Goal: Information Seeking & Learning: Learn about a topic

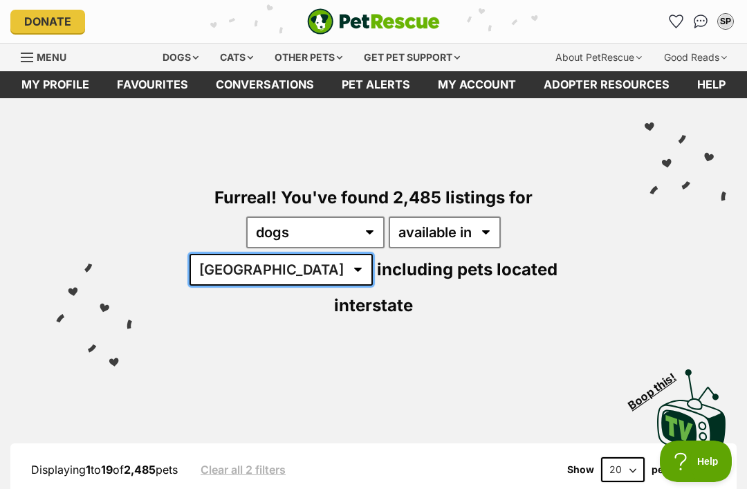
click at [373, 254] on select "Australia ACT NSW NT QLD SA TAS VIC WA" at bounding box center [280, 270] width 183 height 32
select select "[GEOGRAPHIC_DATA]"
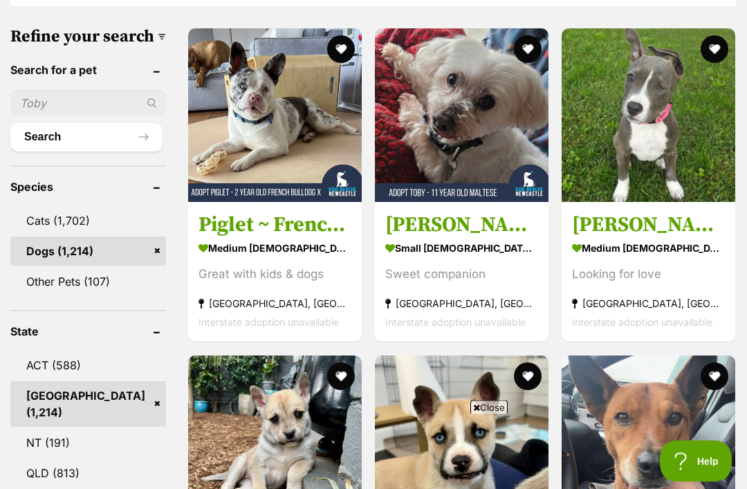
scroll to position [378, 0]
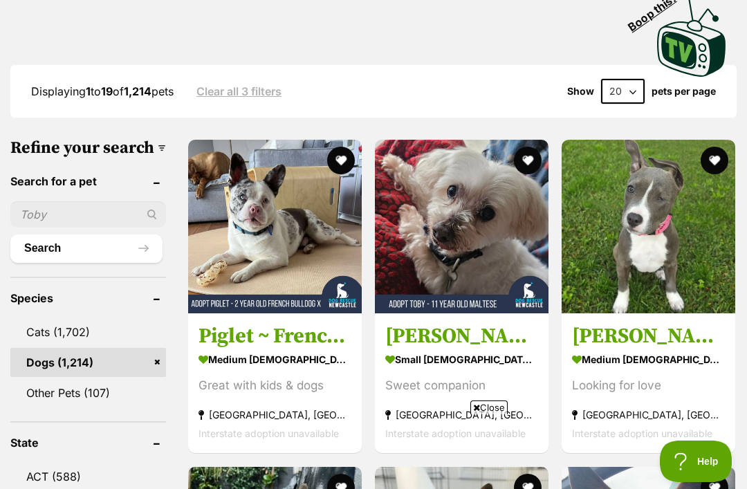
click at [327, 147] on button "favourite" at bounding box center [341, 161] width 28 height 28
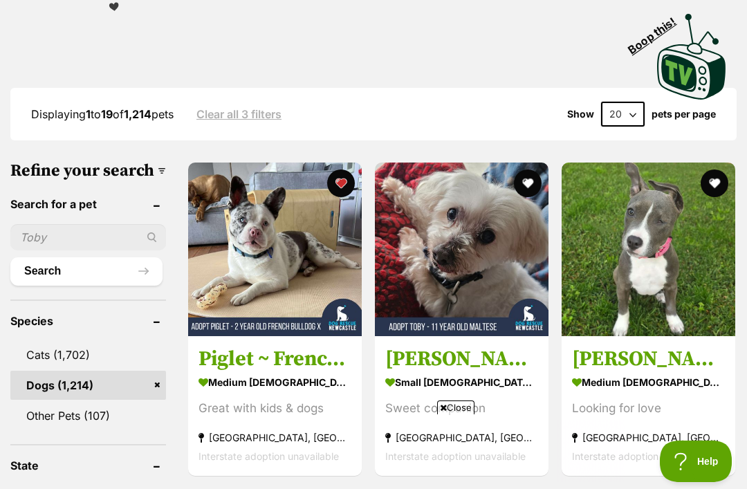
scroll to position [0, 0]
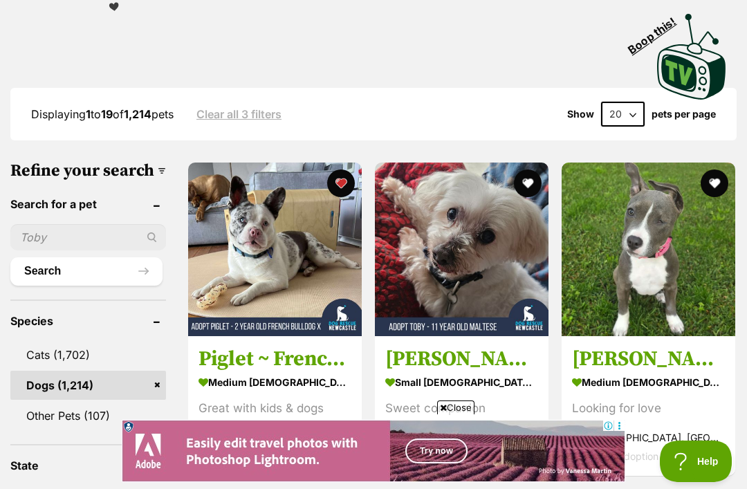
click at [272, 217] on img at bounding box center [275, 250] width 174 height 174
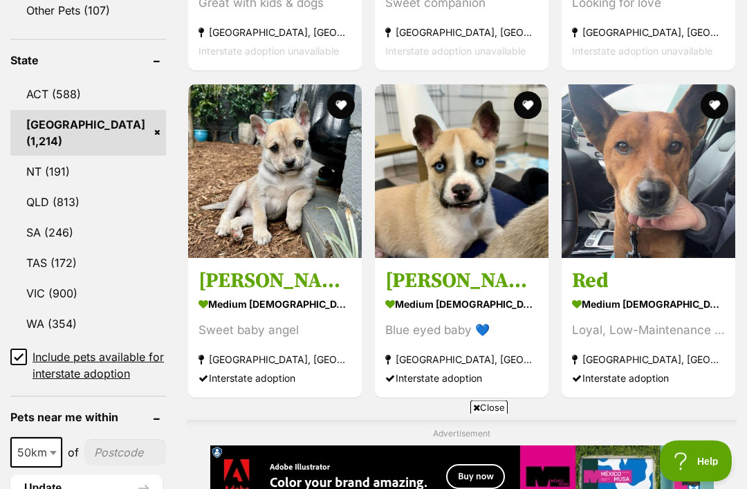
scroll to position [762, 0]
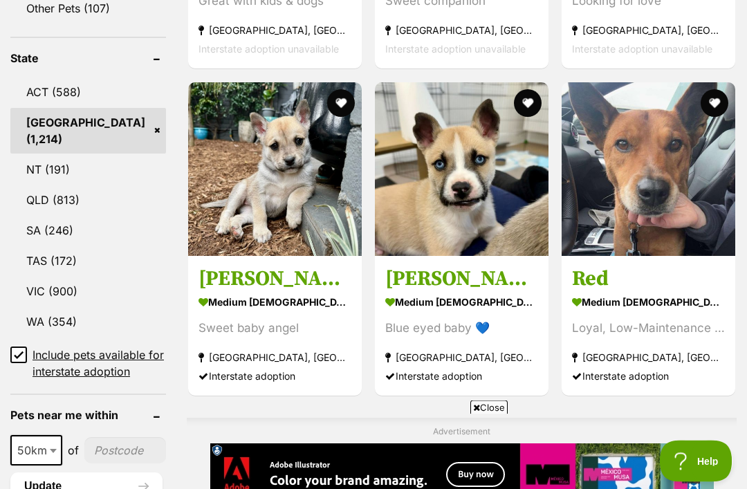
click at [25, 347] on input "Include pets available for interstate adoption" at bounding box center [18, 355] width 17 height 17
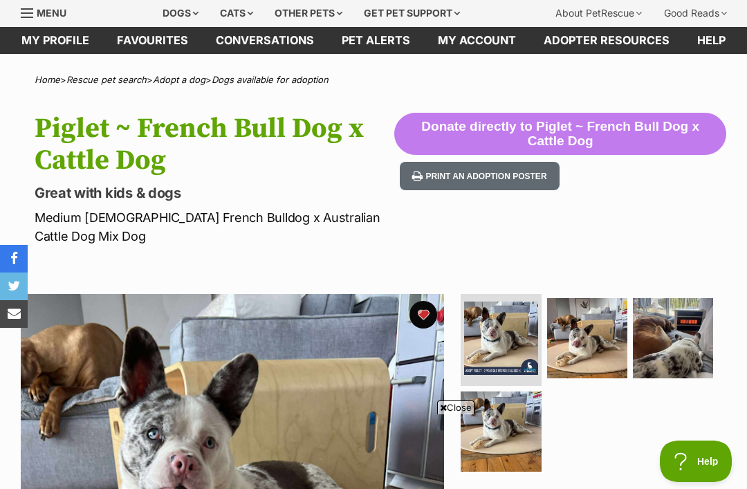
scroll to position [43, 0]
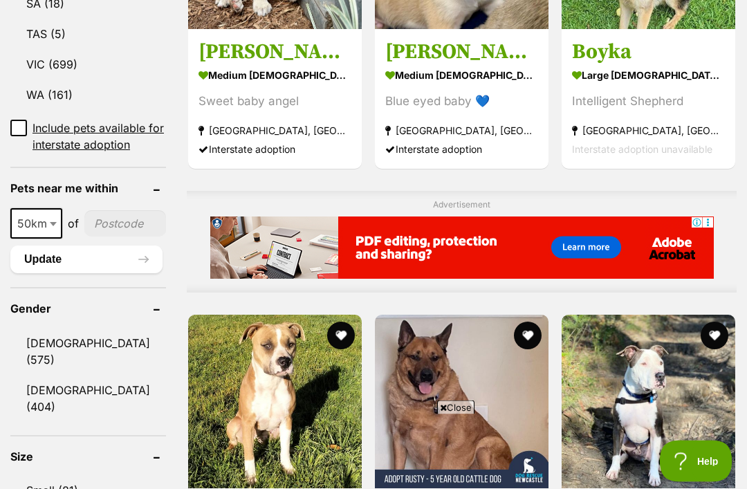
scroll to position [956, 0]
click at [50, 222] on b at bounding box center [53, 224] width 7 height 4
select select "100"
click at [107, 221] on input"] "postcode" at bounding box center [127, 223] width 77 height 26
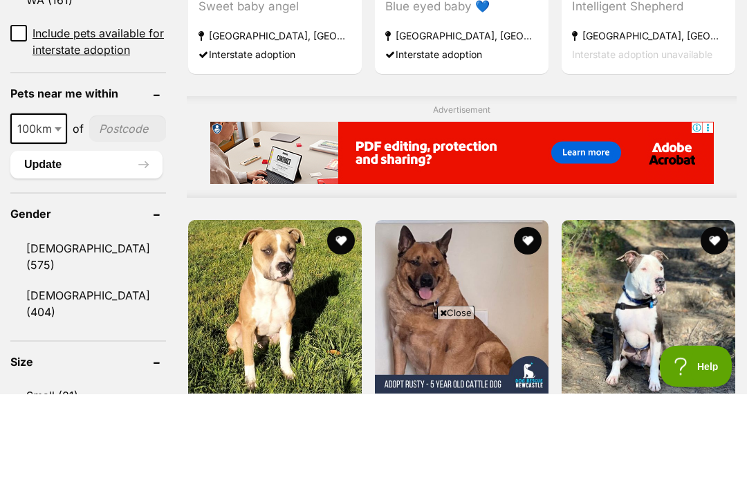
type input"] "2568"
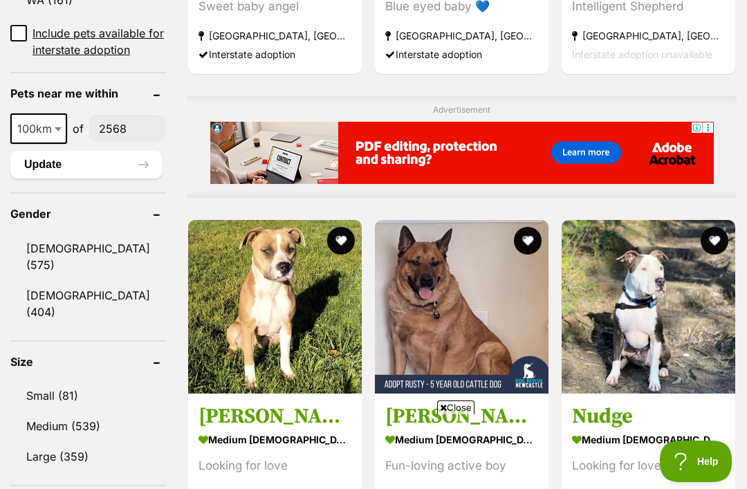
click at [99, 158] on button "Update" at bounding box center [86, 165] width 152 height 28
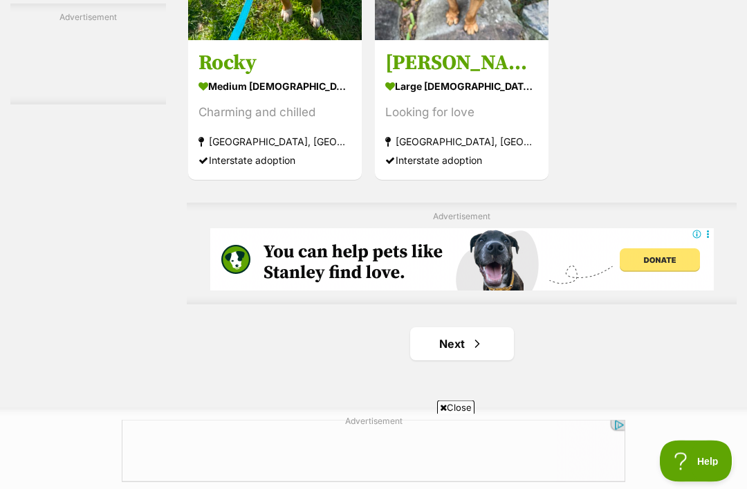
scroll to position [2794, 0]
click at [477, 352] on span "Next page" at bounding box center [477, 343] width 14 height 17
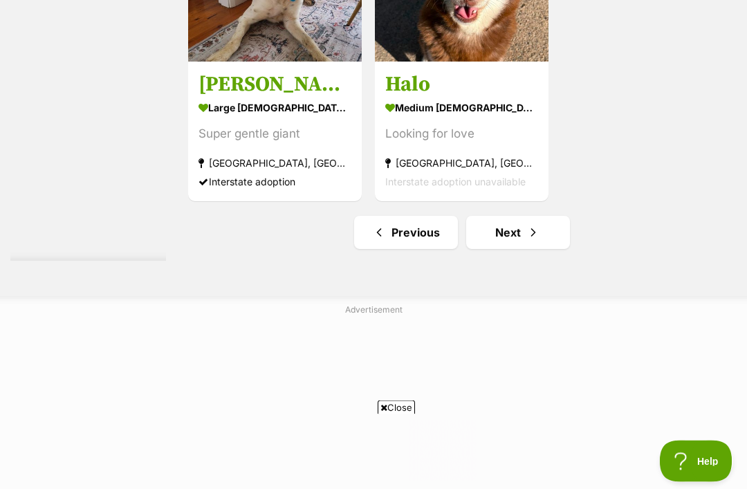
scroll to position [2905, 0]
click at [513, 249] on link "Next" at bounding box center [518, 232] width 104 height 33
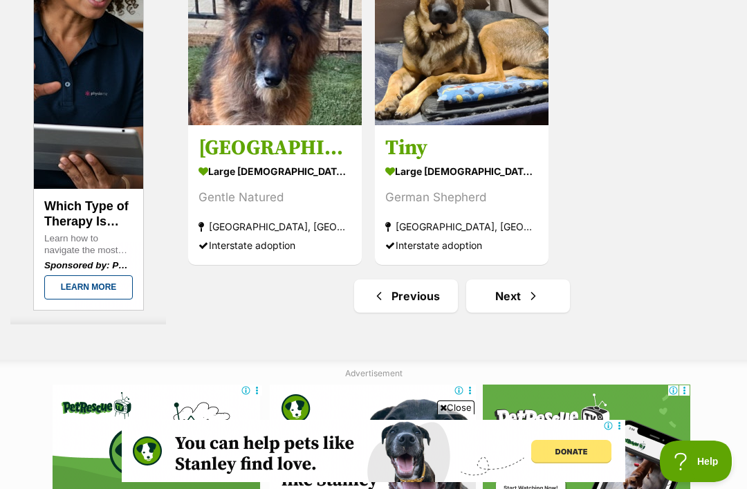
scroll to position [2991, 0]
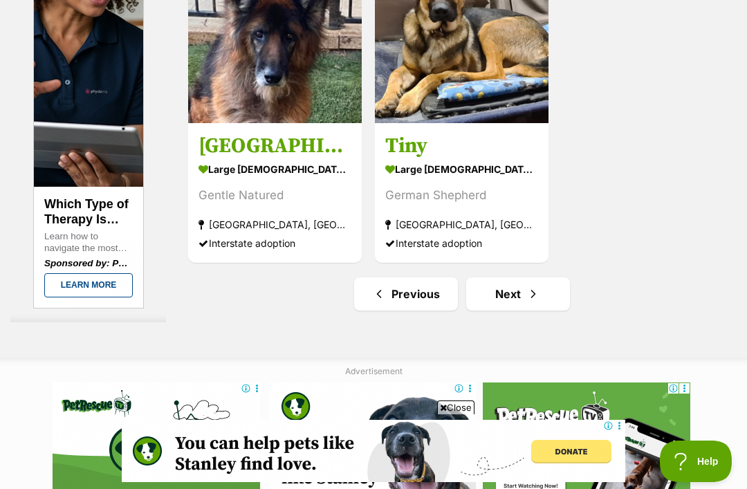
click at [519, 310] on link "Next" at bounding box center [518, 293] width 104 height 33
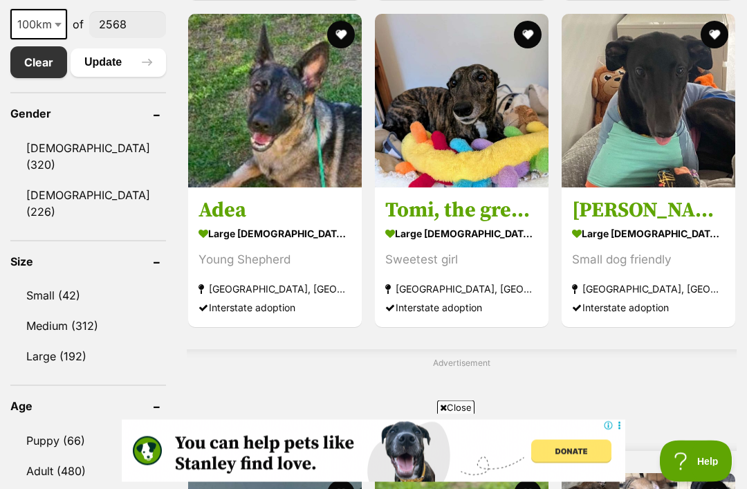
scroll to position [759, 0]
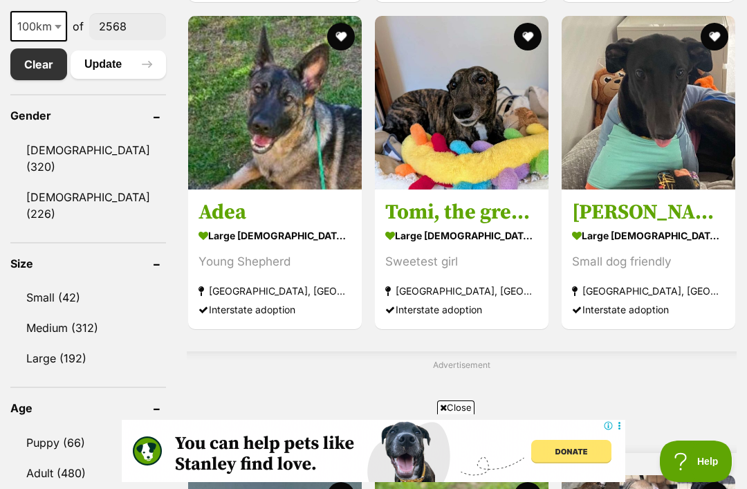
click at [654, 142] on img at bounding box center [649, 103] width 174 height 174
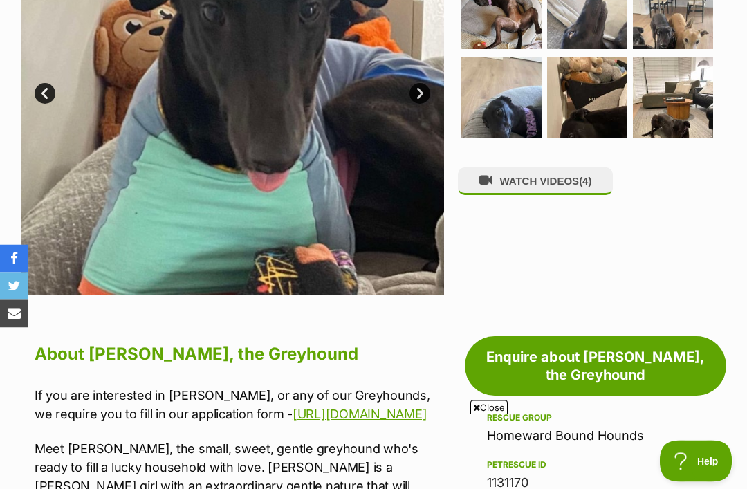
scroll to position [416, 0]
click at [545, 180] on button "WATCH VIDEOS (4)" at bounding box center [535, 180] width 155 height 27
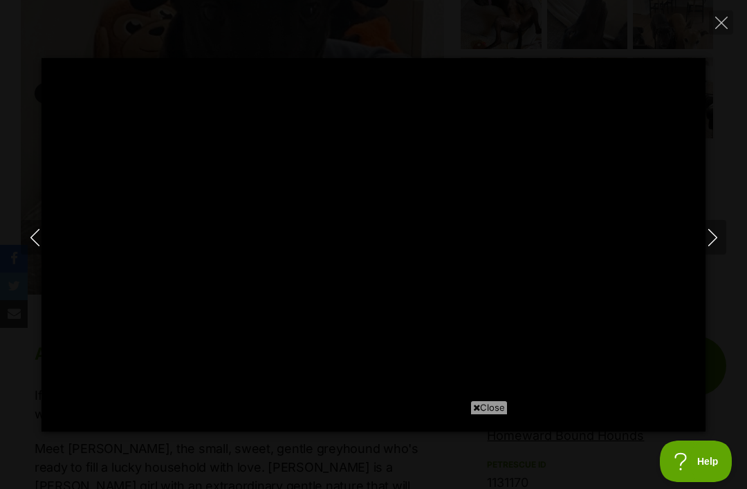
type input "100"
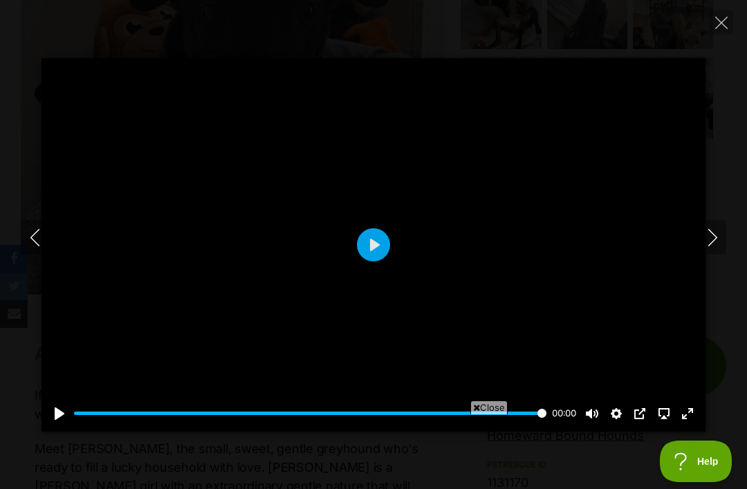
click at [719, 26] on icon "Close" at bounding box center [721, 23] width 12 height 12
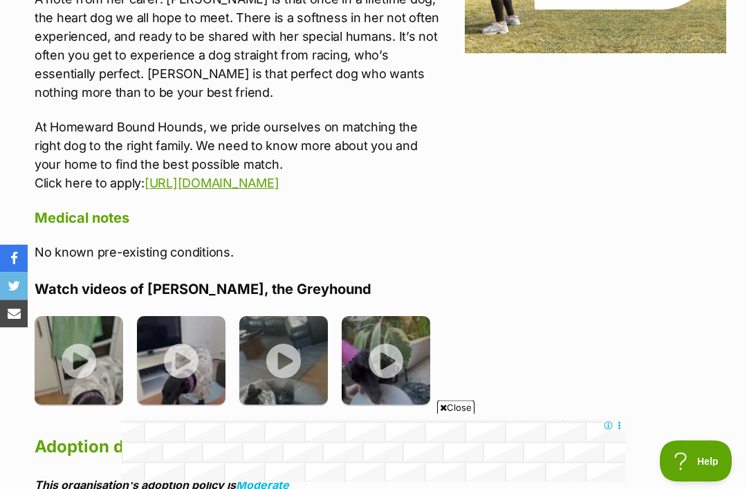
scroll to position [1963, 0]
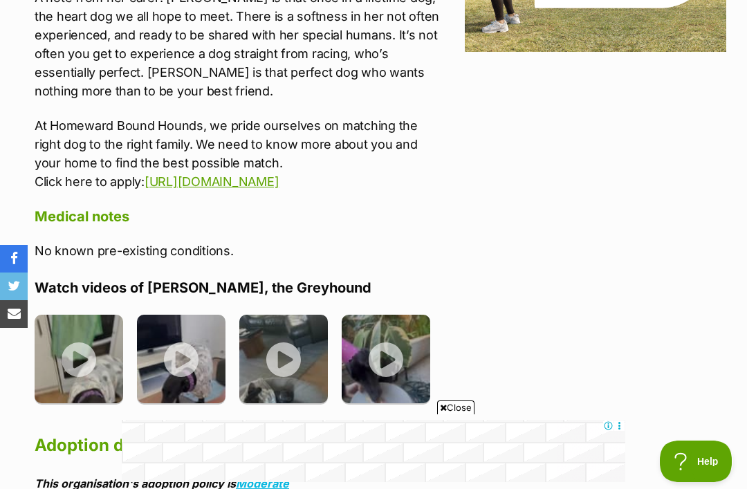
click at [188, 315] on img at bounding box center [181, 359] width 89 height 89
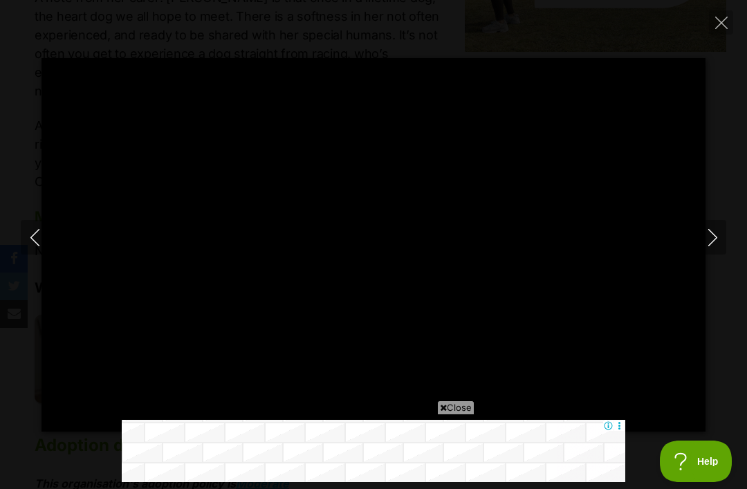
scroll to position [0, 0]
click at [716, 27] on icon "Close" at bounding box center [721, 23] width 12 height 12
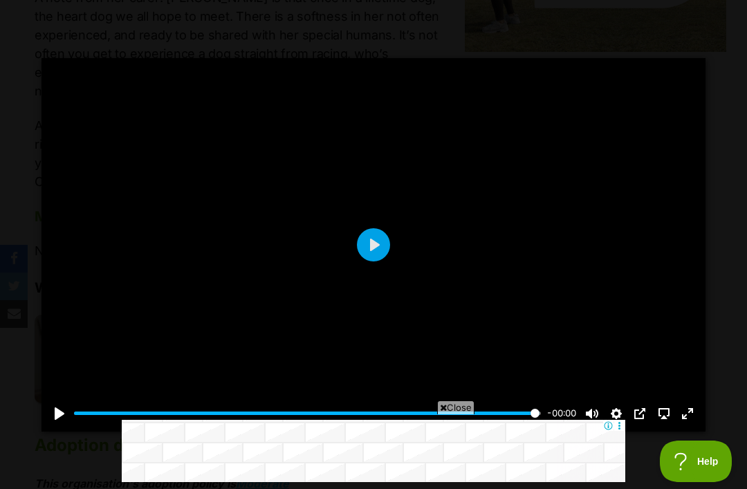
type input "100"
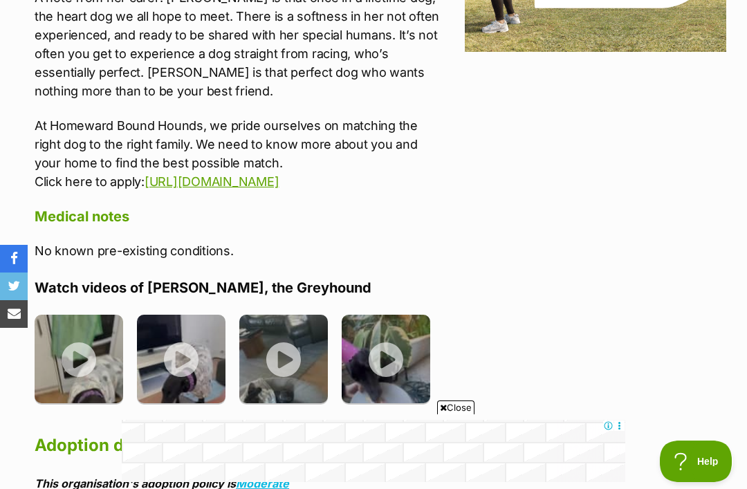
scroll to position [2007, 0]
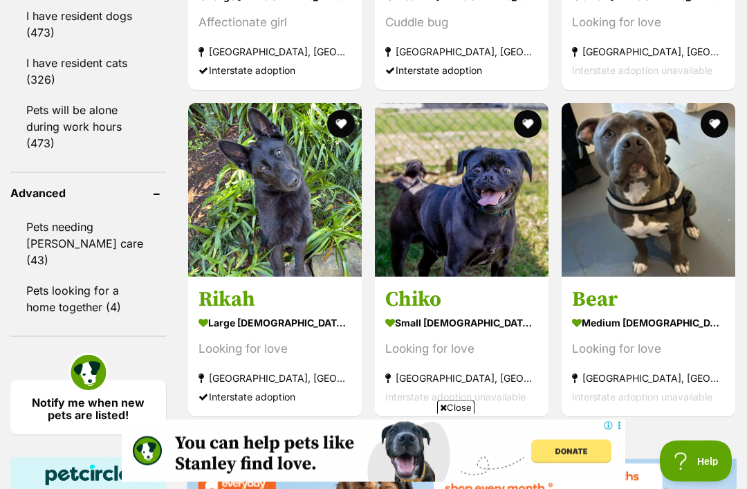
scroll to position [1457, 0]
click at [472, 232] on img at bounding box center [462, 190] width 174 height 174
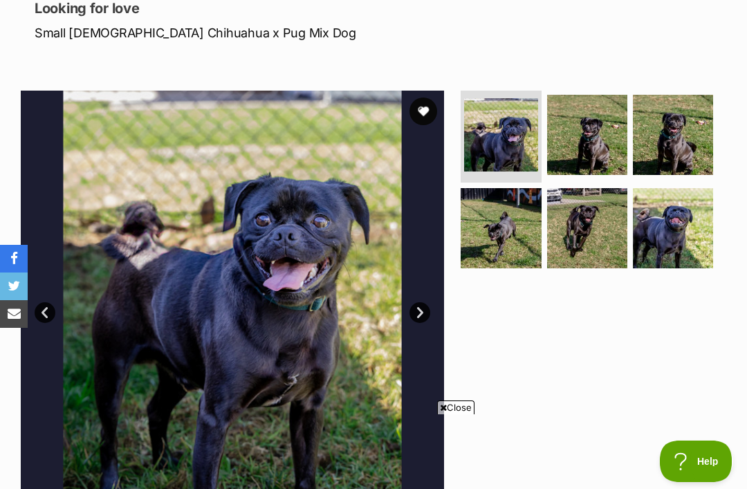
scroll to position [201, 0]
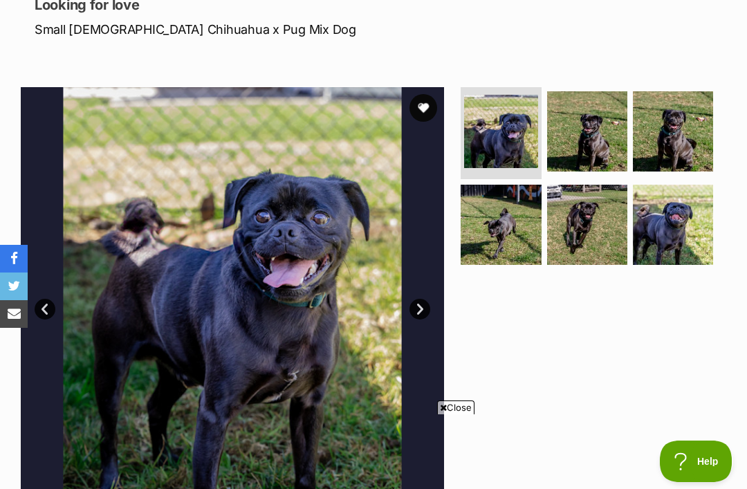
click at [419, 105] on button "favourite" at bounding box center [423, 108] width 28 height 28
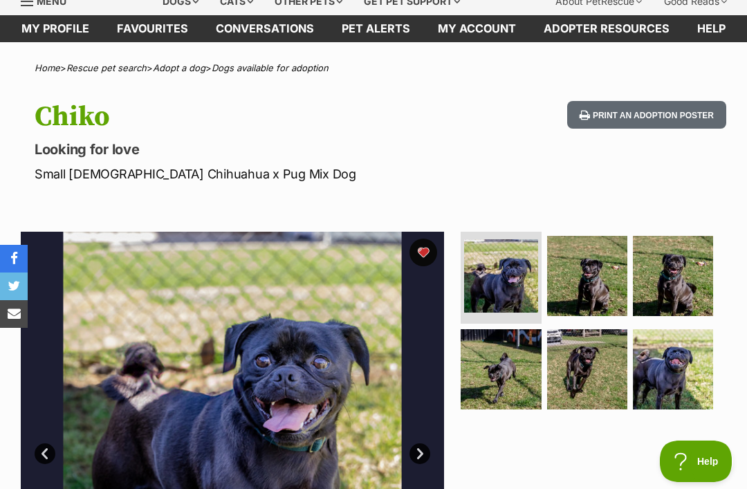
scroll to position [0, 0]
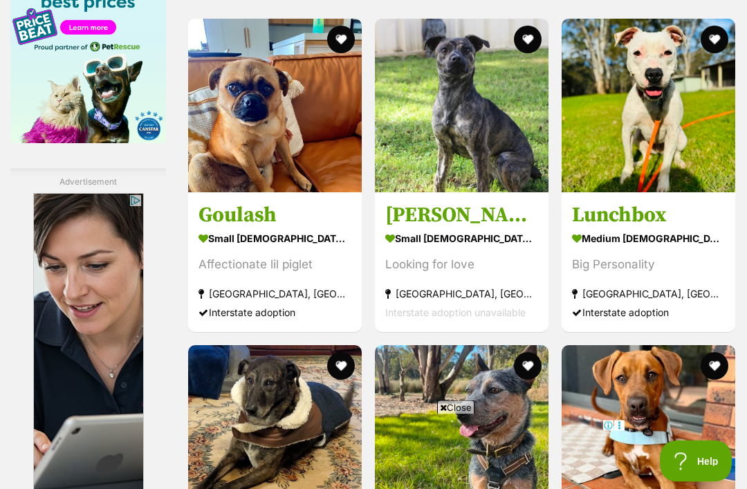
scroll to position [1989, 0]
click at [463, 171] on img at bounding box center [462, 106] width 174 height 174
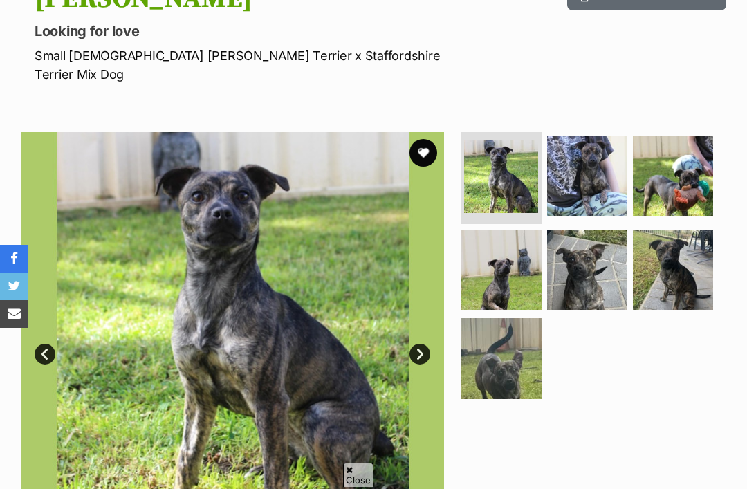
click at [685, 163] on img at bounding box center [673, 176] width 80 height 80
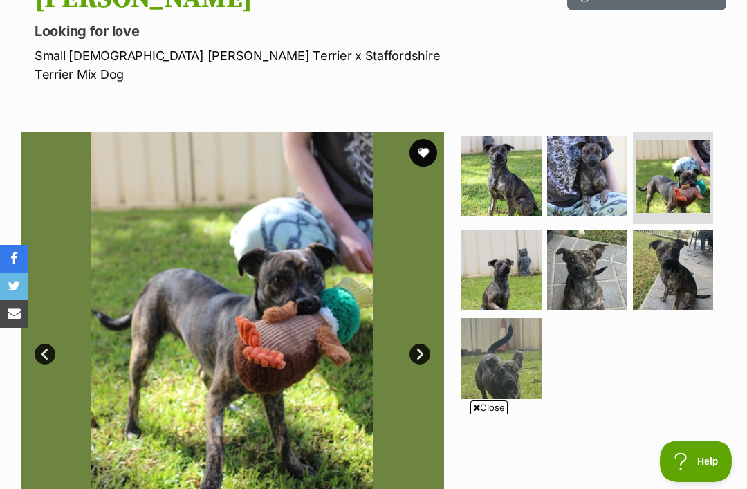
click at [600, 165] on img at bounding box center [587, 176] width 80 height 80
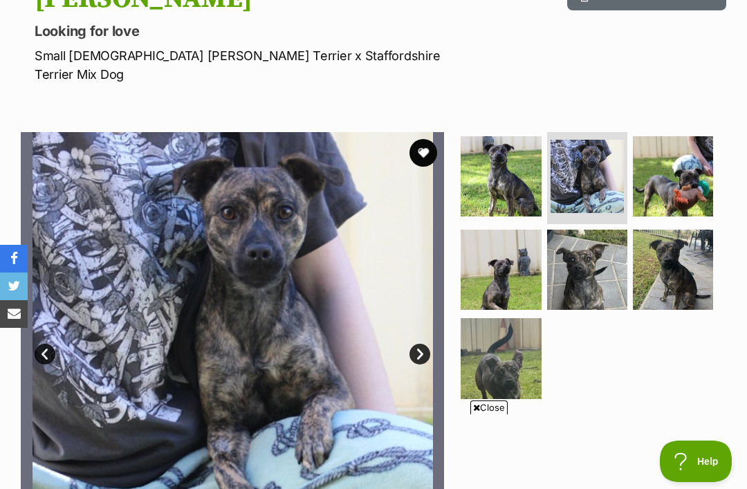
click at [420, 139] on button "favourite" at bounding box center [423, 153] width 28 height 28
click at [679, 236] on img at bounding box center [673, 270] width 80 height 80
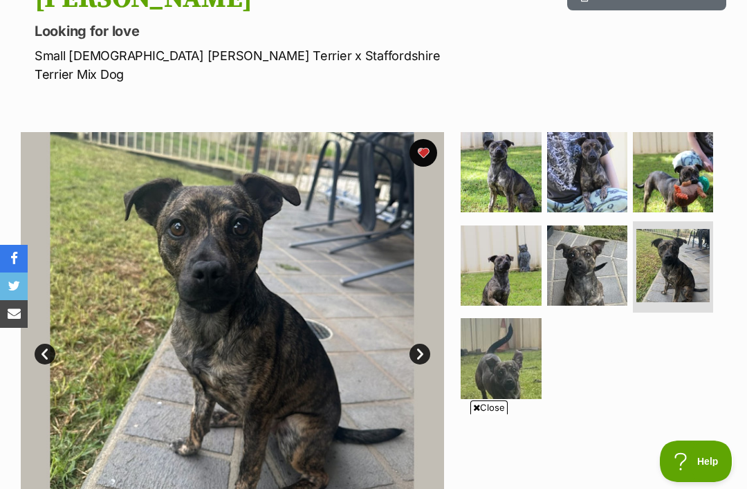
click at [503, 356] on img at bounding box center [501, 358] width 80 height 80
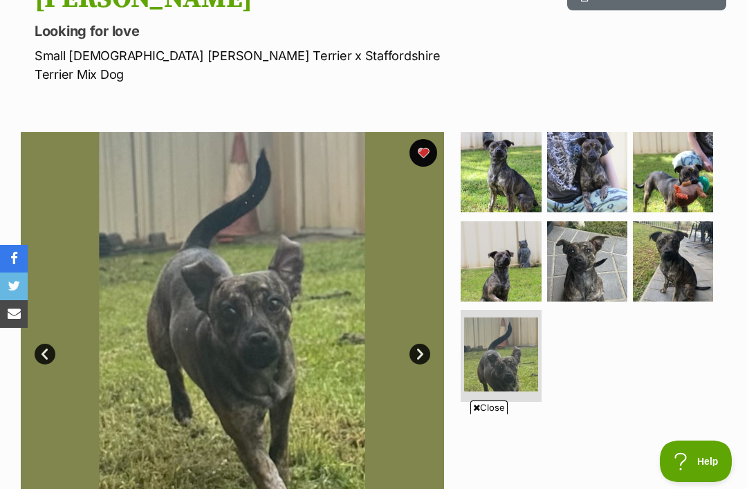
click at [509, 252] on img at bounding box center [501, 261] width 80 height 80
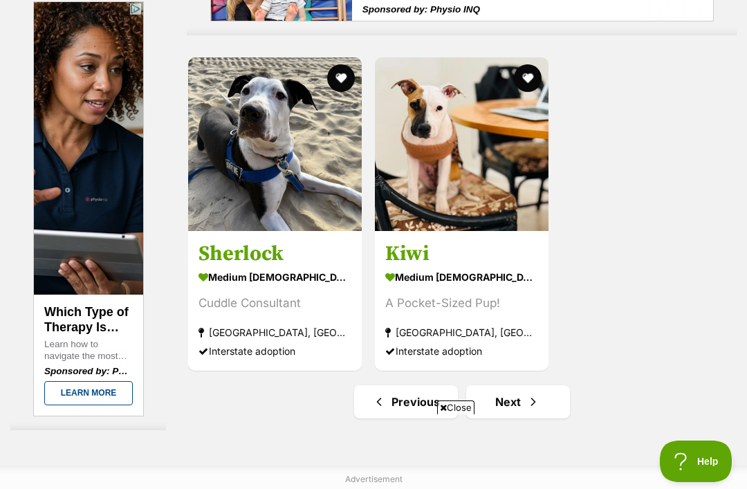
scroll to position [2753, 0]
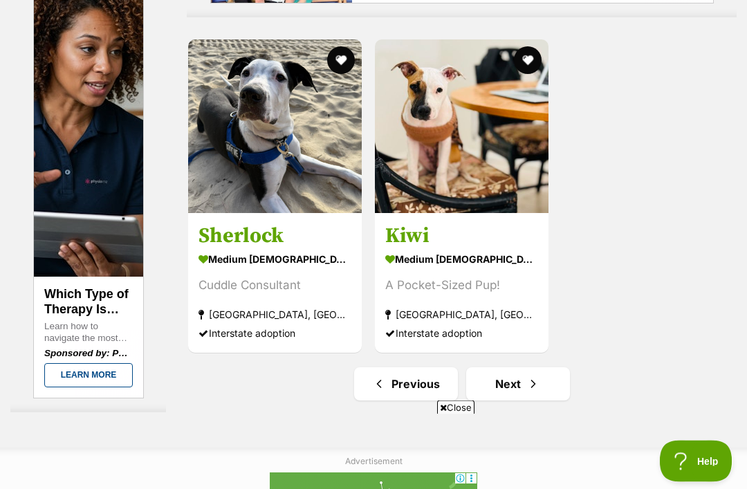
click at [442, 183] on img at bounding box center [462, 127] width 174 height 174
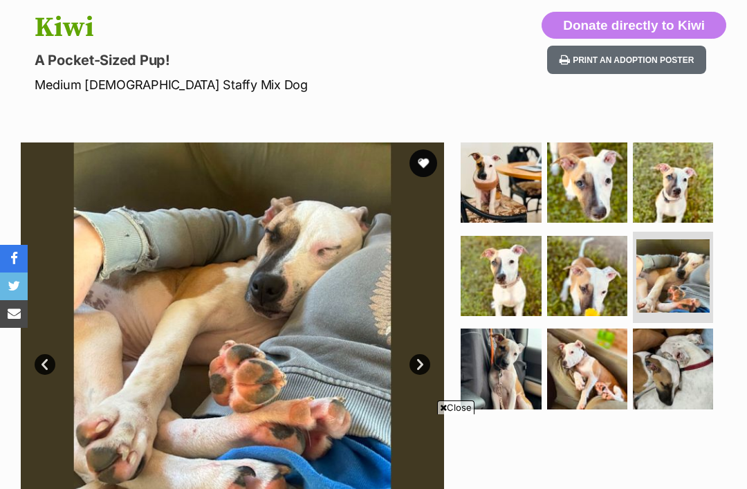
scroll to position [145, 0]
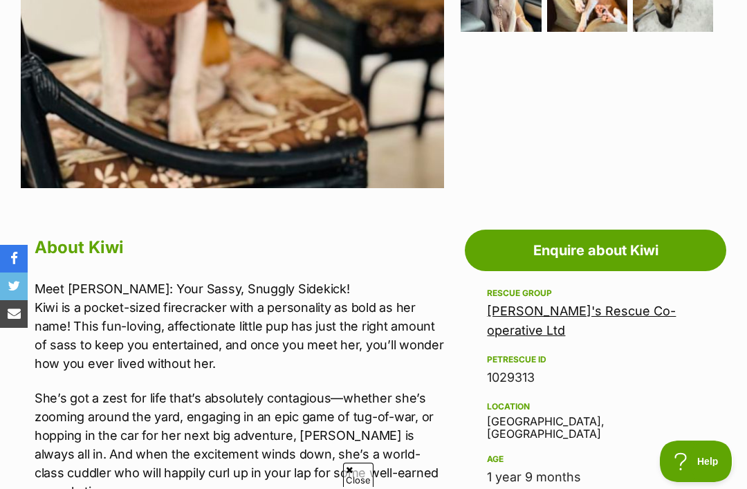
scroll to position [521, 0]
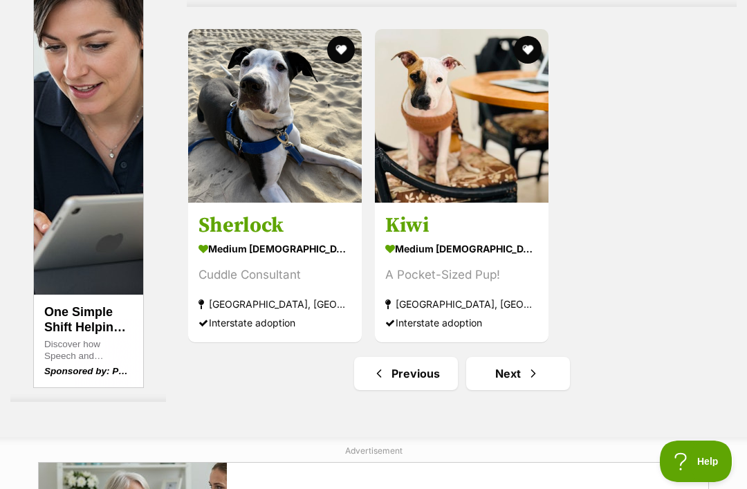
click at [515, 357] on link "Next" at bounding box center [518, 373] width 104 height 33
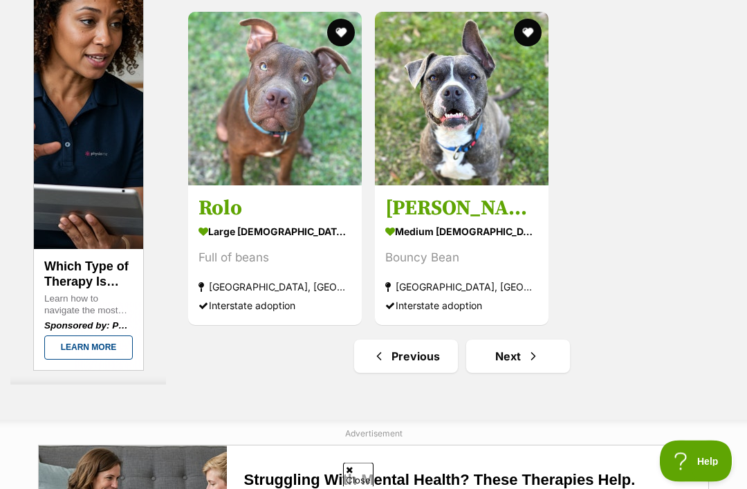
scroll to position [2781, 0]
click at [505, 373] on link "Next" at bounding box center [518, 356] width 104 height 33
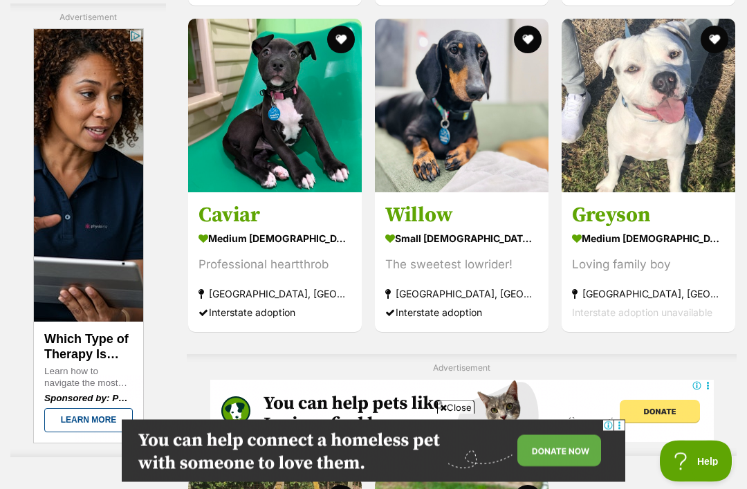
scroll to position [2463, 0]
click at [452, 156] on img at bounding box center [462, 106] width 174 height 174
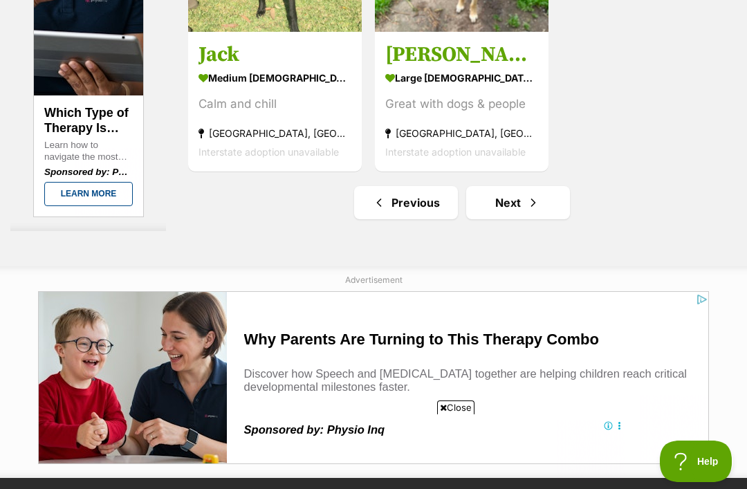
scroll to position [3084, 0]
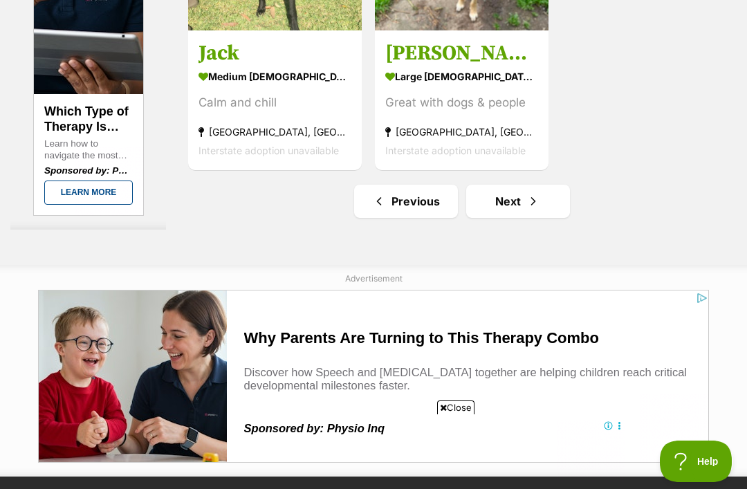
click at [513, 218] on link "Next" at bounding box center [518, 201] width 104 height 33
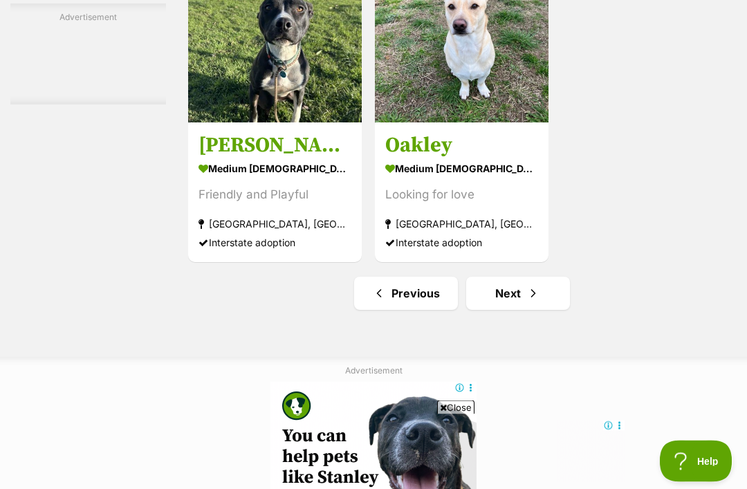
scroll to position [2845, 0]
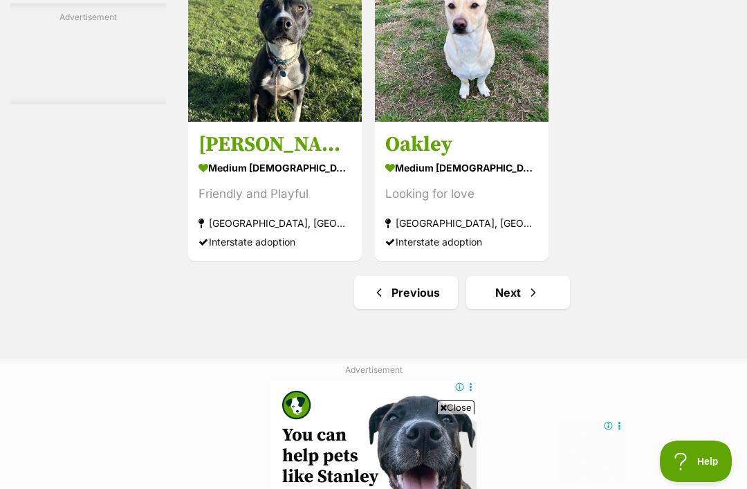
click at [517, 309] on link "Next" at bounding box center [518, 292] width 104 height 33
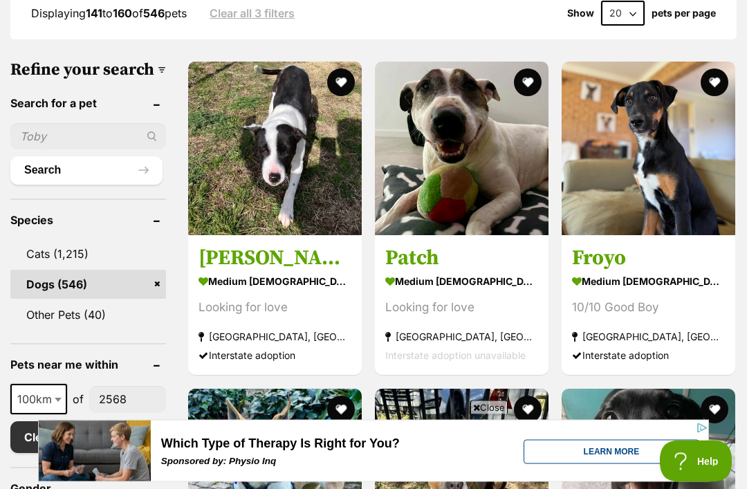
scroll to position [386, 0]
click at [260, 196] on img at bounding box center [275, 149] width 174 height 174
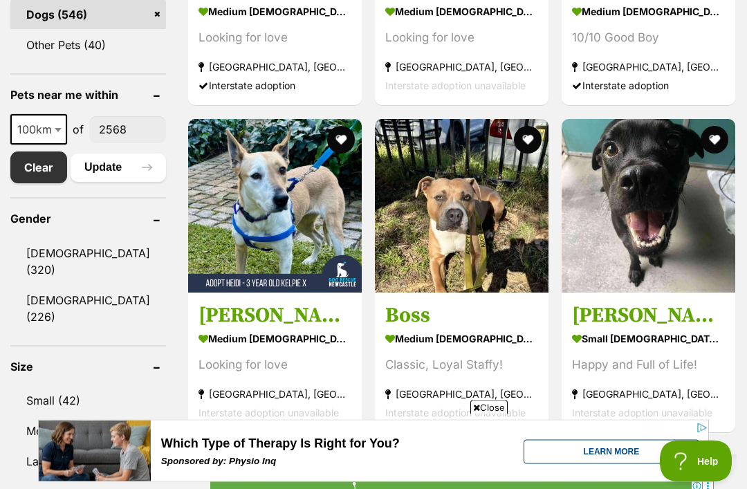
scroll to position [656, 0]
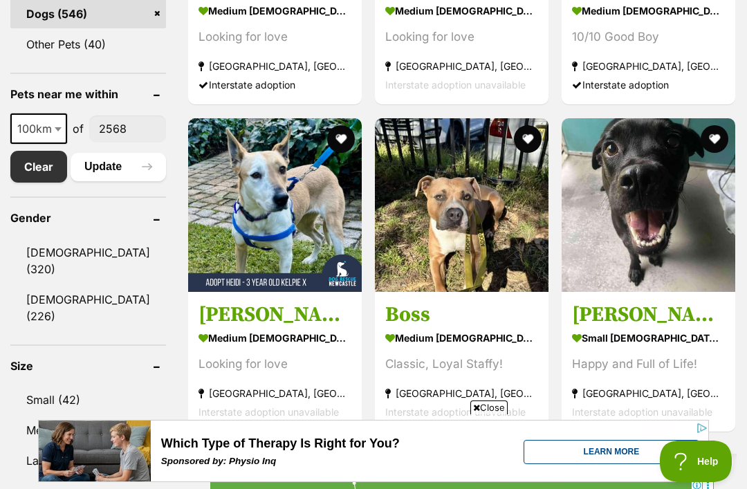
click at [673, 222] on img at bounding box center [649, 205] width 174 height 174
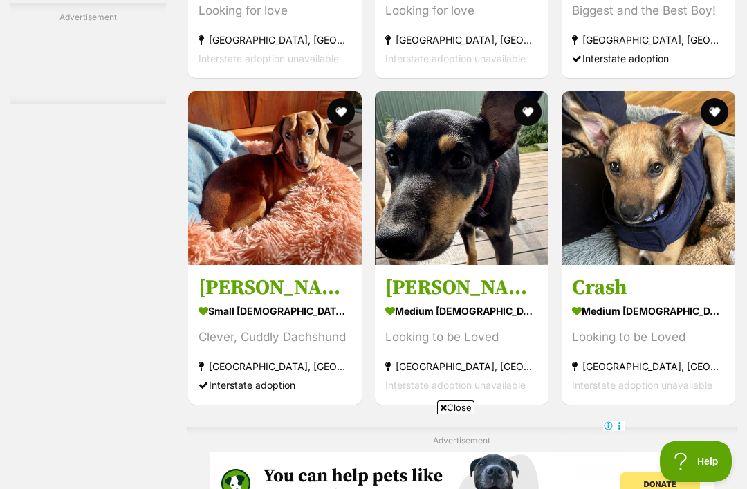
scroll to position [2258, 0]
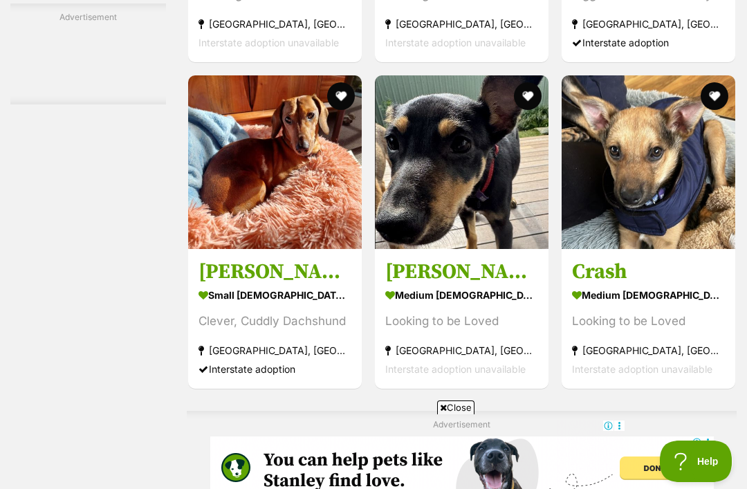
click at [656, 181] on img at bounding box center [649, 162] width 174 height 174
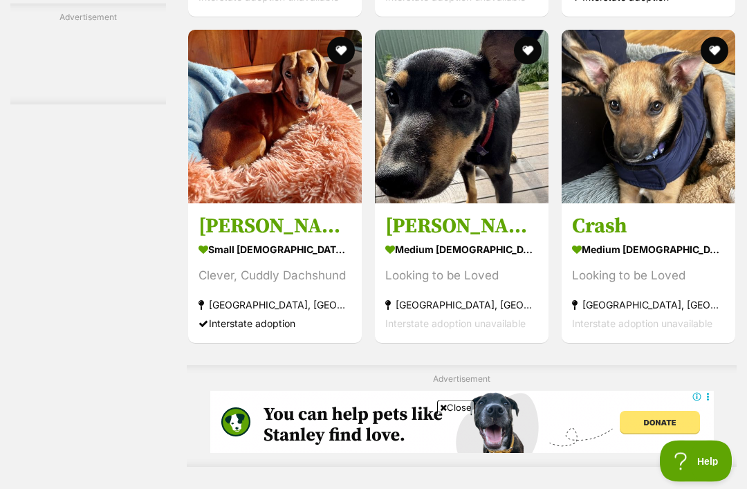
scroll to position [2303, 0]
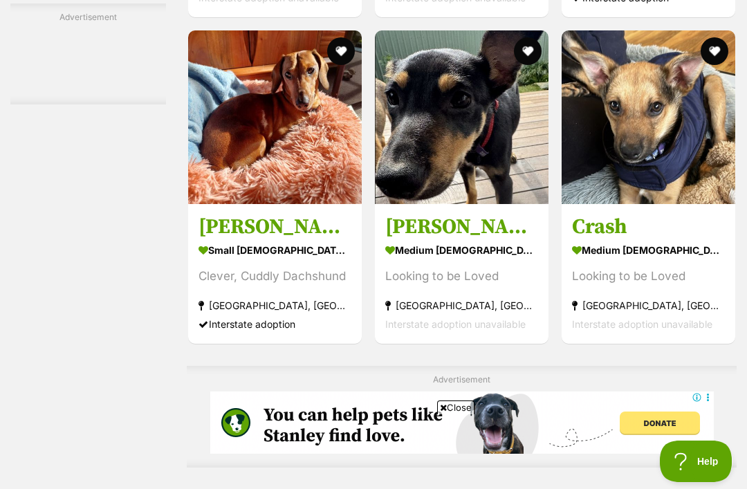
click at [271, 164] on img at bounding box center [275, 117] width 174 height 174
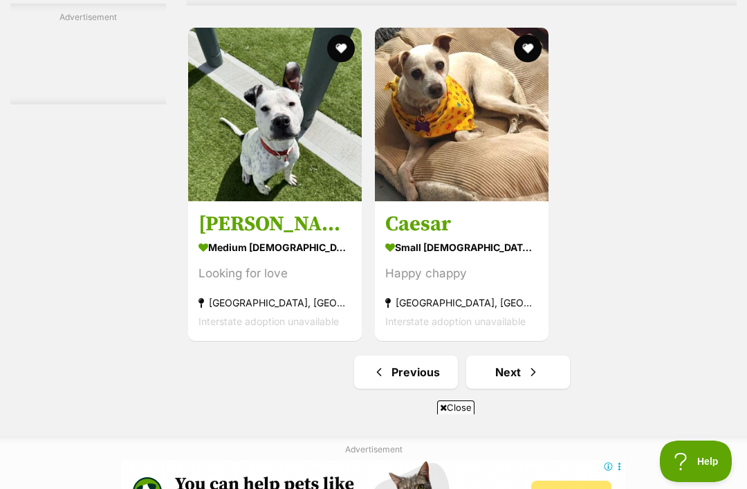
scroll to position [0, 0]
click at [543, 389] on link "Next" at bounding box center [518, 371] width 104 height 33
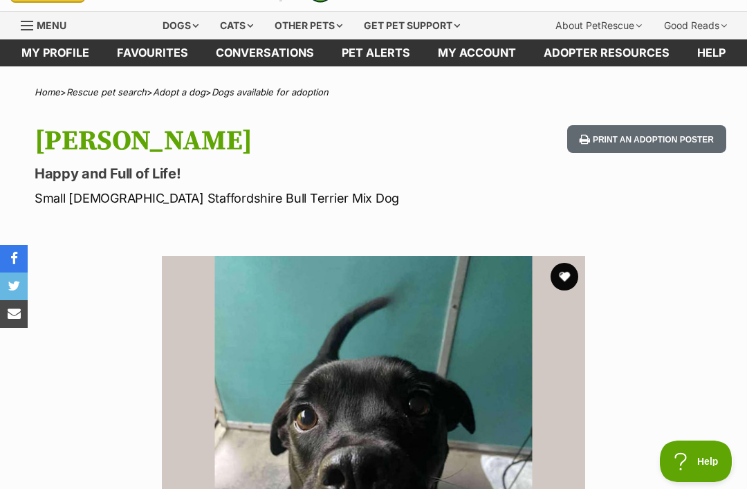
scroll to position [30, 0]
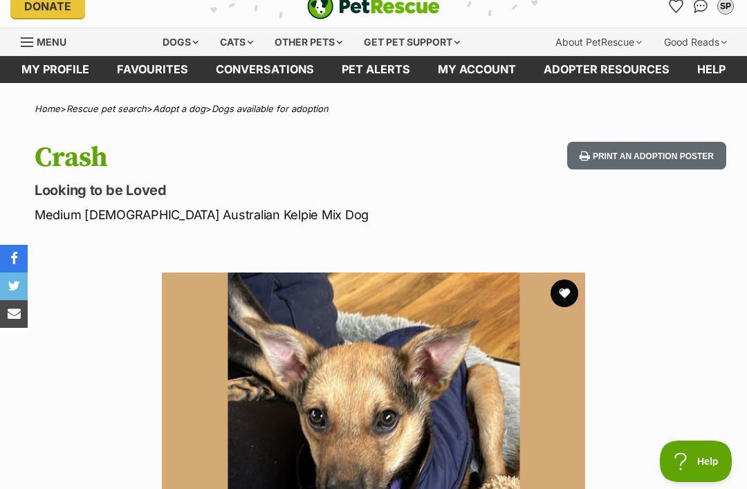
scroll to position [15, 0]
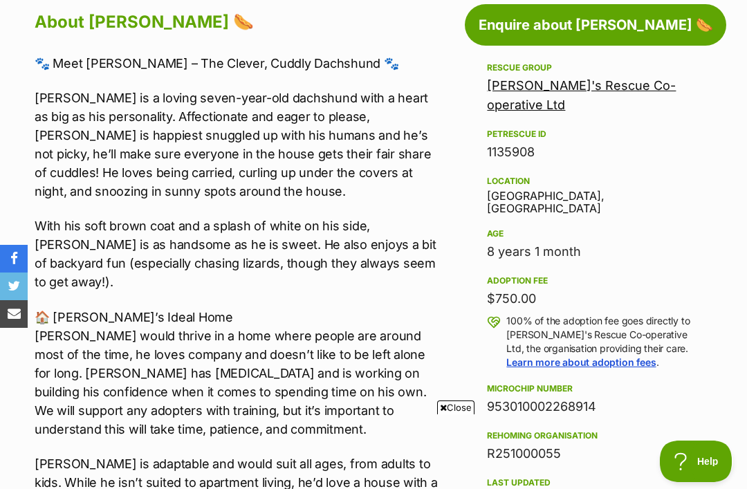
scroll to position [745, 0]
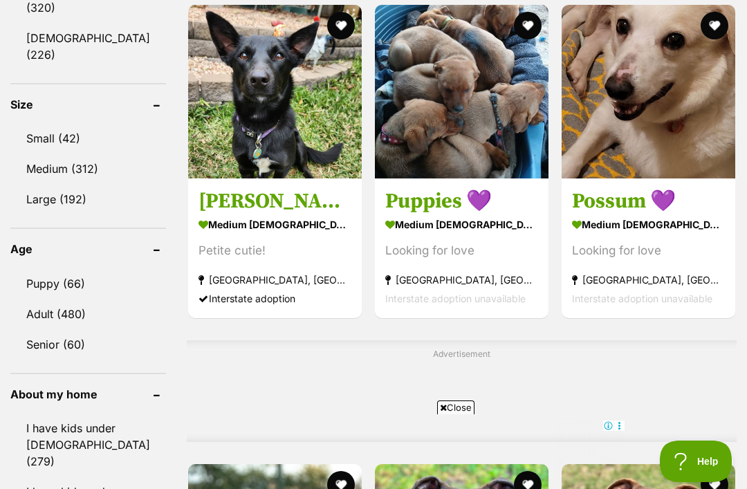
scroll to position [818, 0]
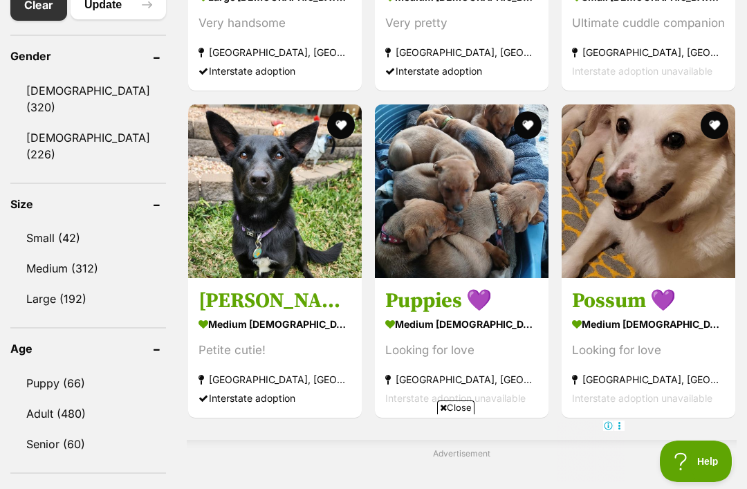
click at [664, 196] on img at bounding box center [649, 191] width 174 height 174
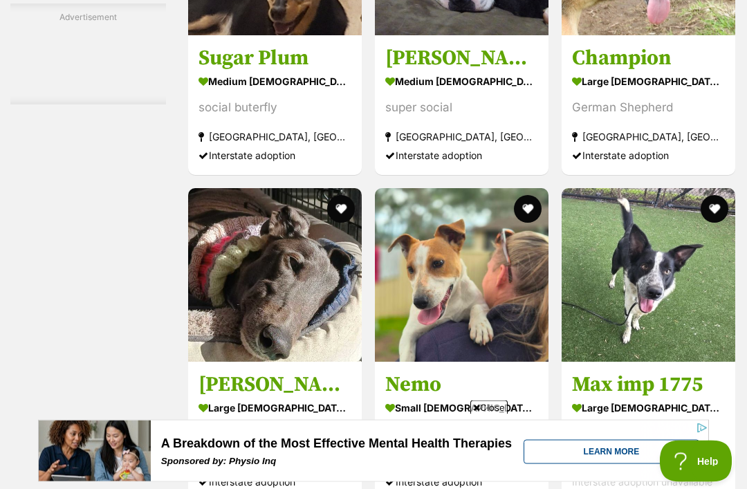
scroll to position [2299, 0]
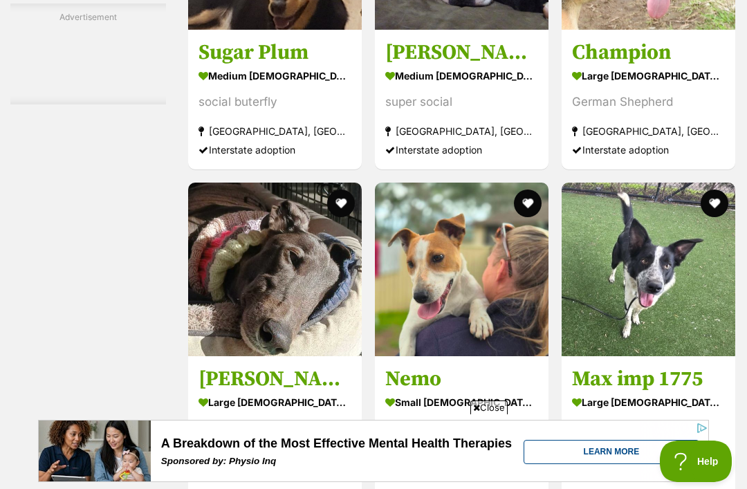
click at [261, 66] on h3 "Sugar Plum" at bounding box center [274, 52] width 153 height 26
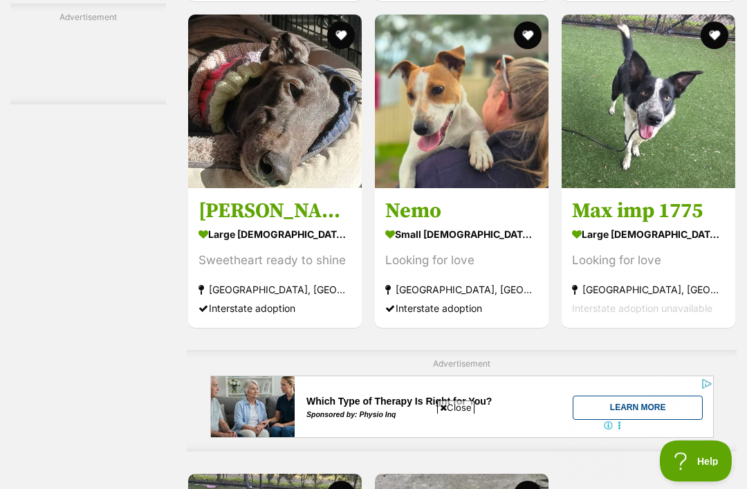
scroll to position [2467, 0]
click at [465, 165] on img at bounding box center [462, 102] width 174 height 174
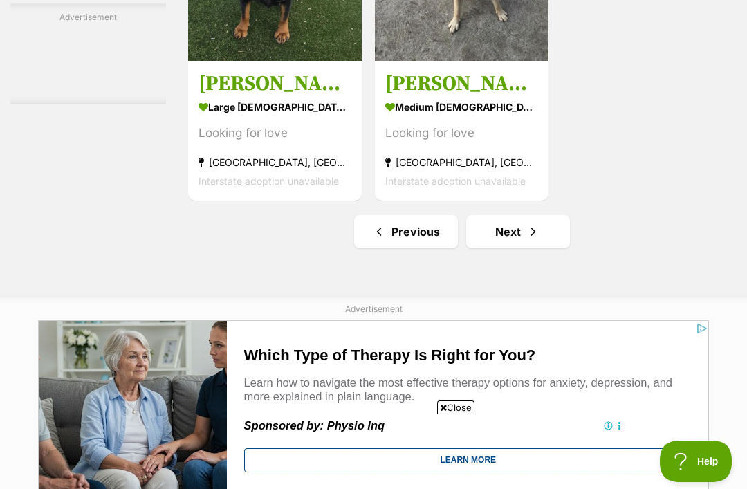
scroll to position [3063, 0]
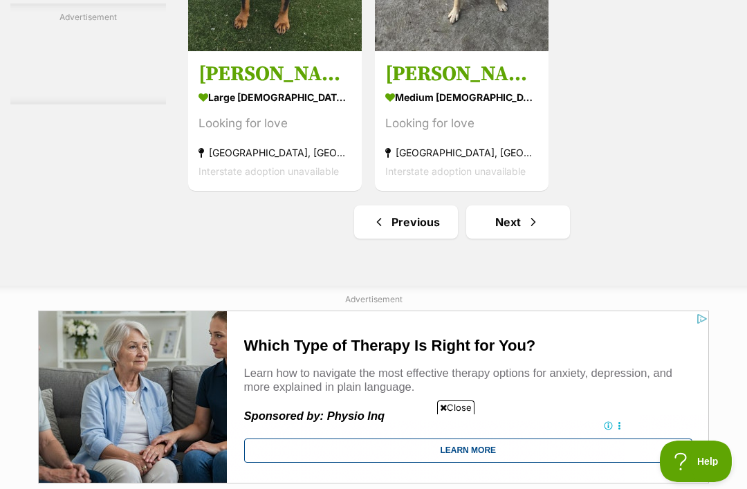
click at [518, 239] on link "Next" at bounding box center [518, 221] width 104 height 33
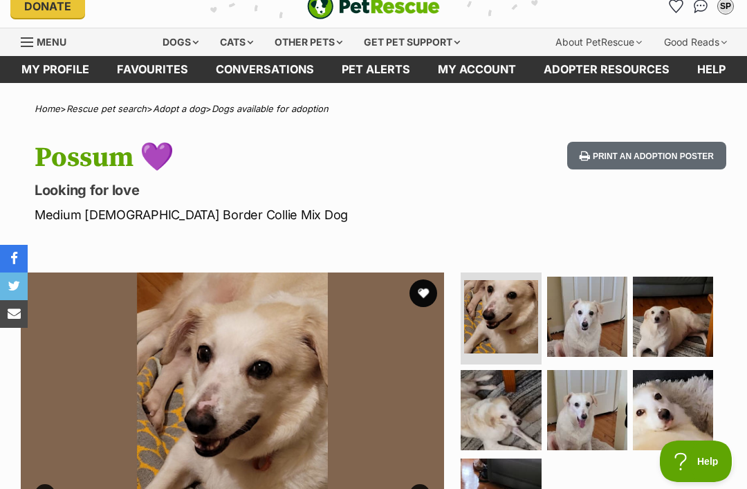
scroll to position [12, 0]
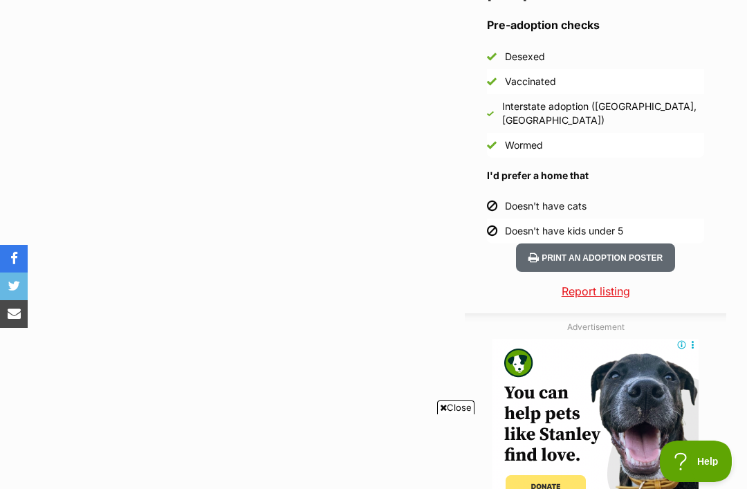
scroll to position [1281, 0]
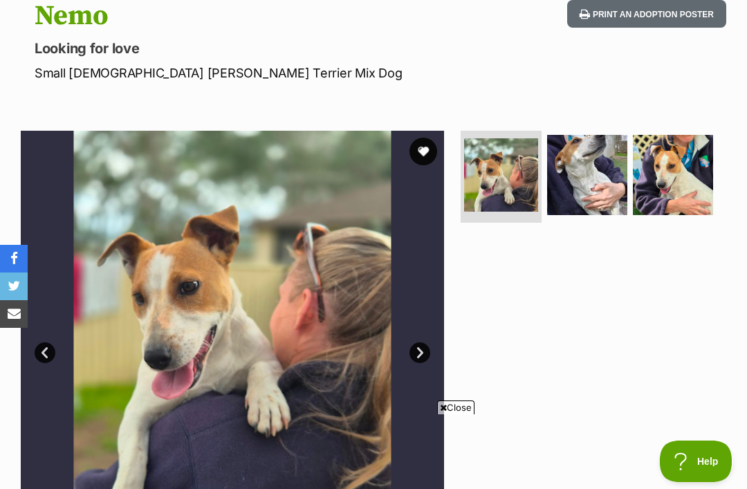
scroll to position [156, 0]
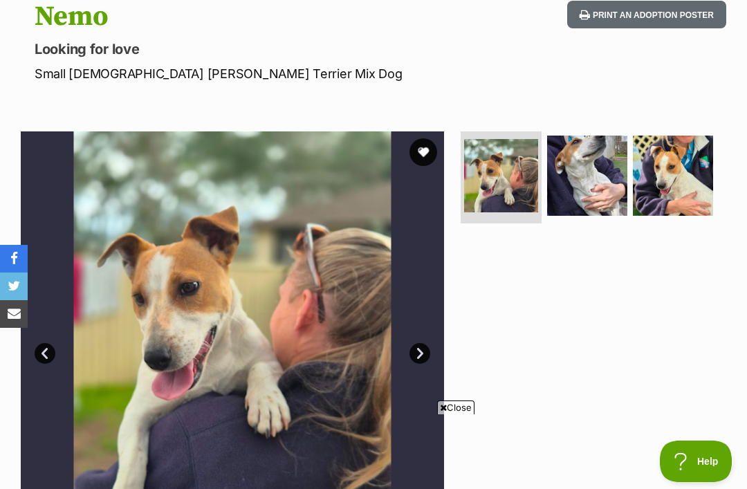
click at [584, 188] on img at bounding box center [587, 176] width 80 height 80
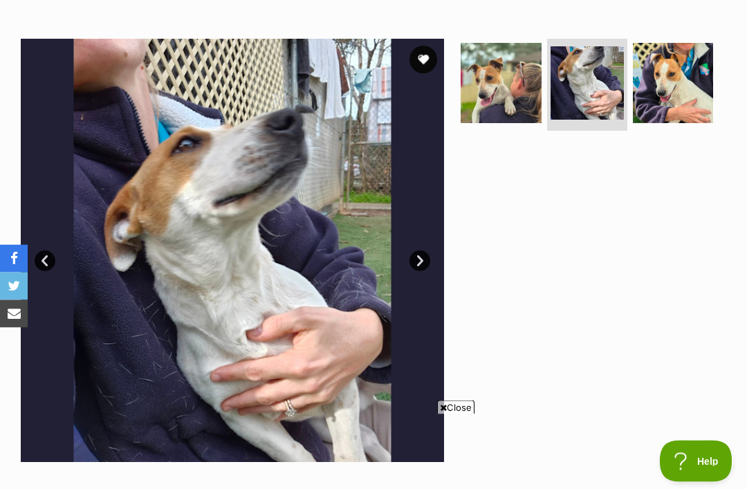
scroll to position [249, 0]
click at [676, 86] on img at bounding box center [673, 83] width 80 height 80
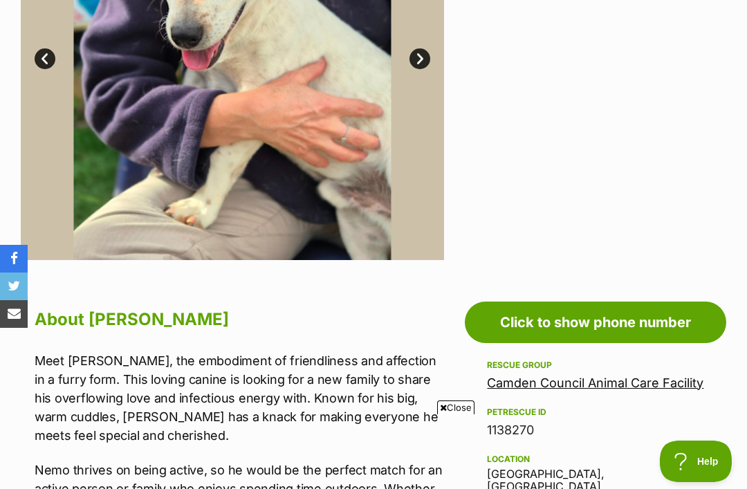
scroll to position [449, 0]
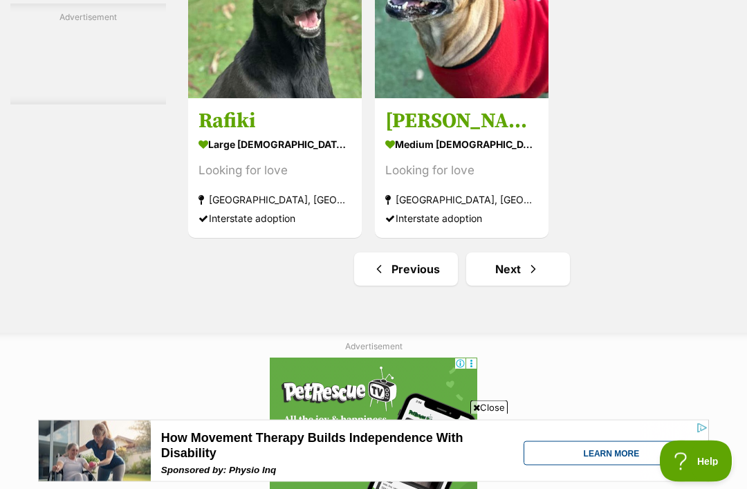
scroll to position [2868, 0]
click at [499, 286] on link "Next" at bounding box center [518, 268] width 104 height 33
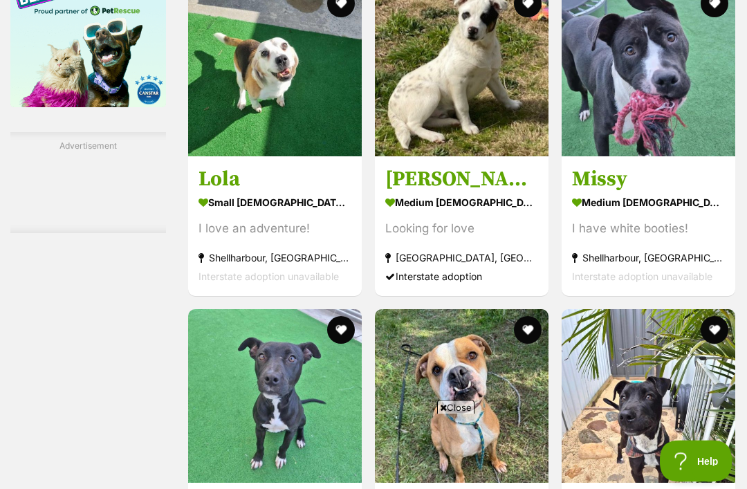
scroll to position [2025, 0]
click at [288, 129] on img at bounding box center [275, 70] width 174 height 174
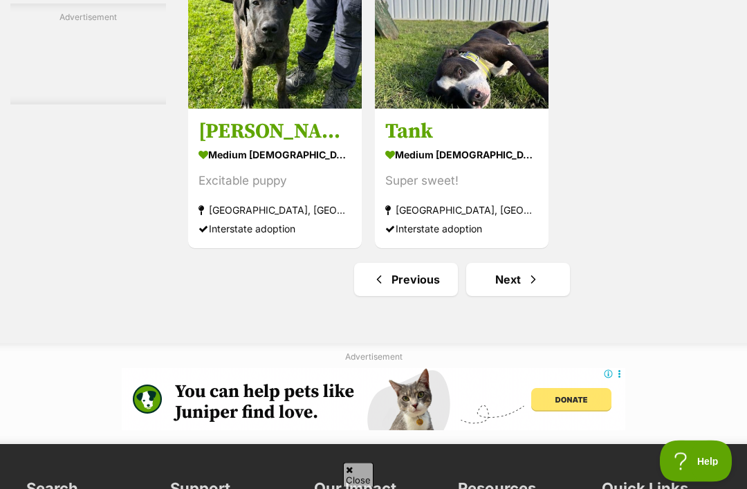
scroll to position [2858, 0]
click at [530, 288] on span "Next page" at bounding box center [533, 279] width 14 height 17
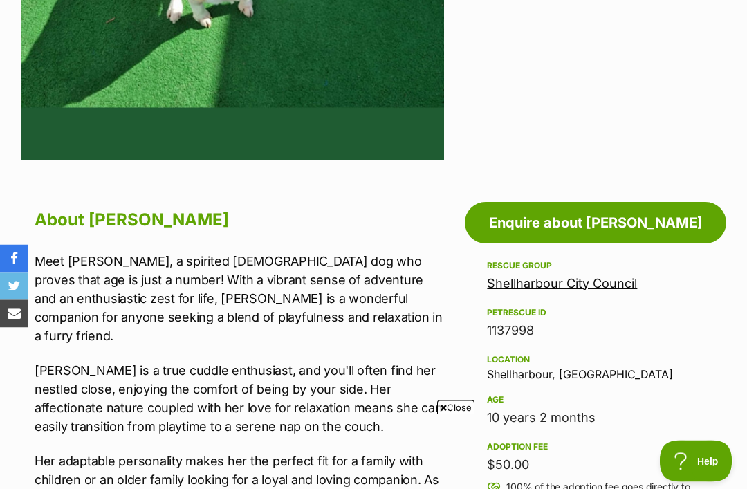
scroll to position [595, 0]
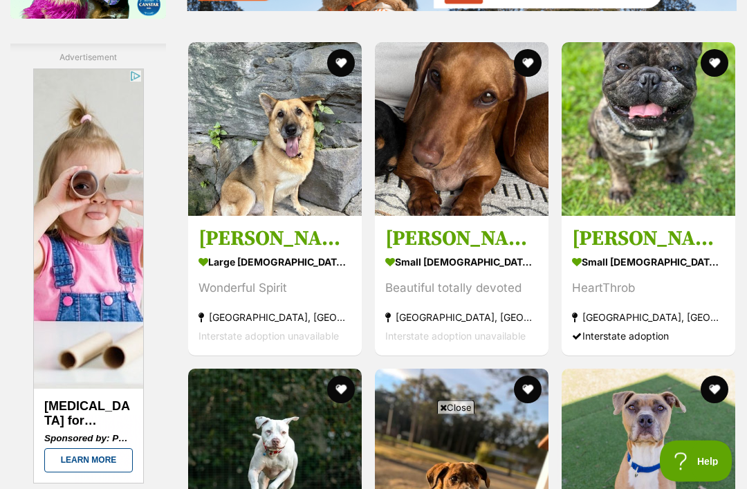
scroll to position [2113, 0]
click at [445, 172] on img at bounding box center [462, 129] width 174 height 174
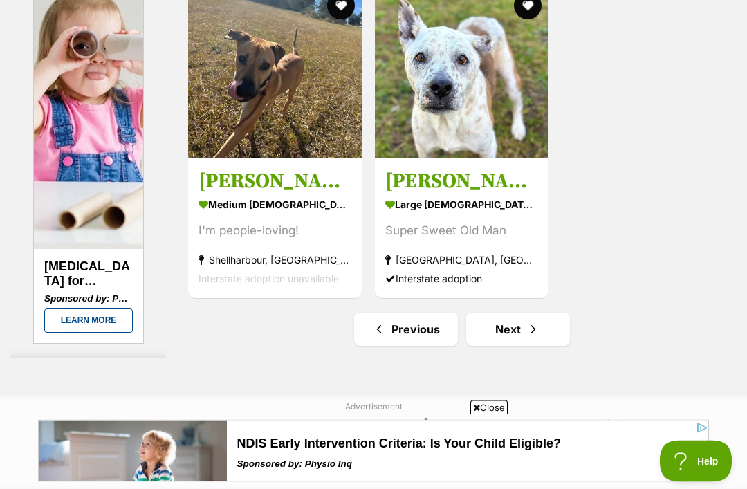
scroll to position [2956, 0]
click at [508, 346] on link "Next" at bounding box center [518, 329] width 104 height 33
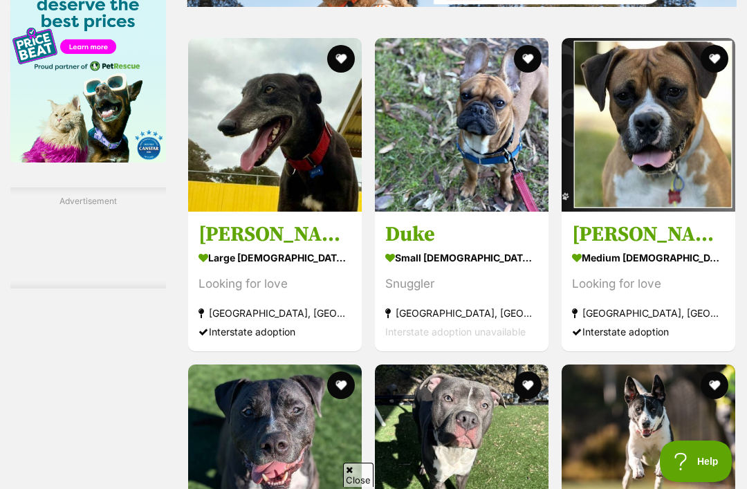
click at [466, 293] on div "Snuggler" at bounding box center [461, 284] width 153 height 19
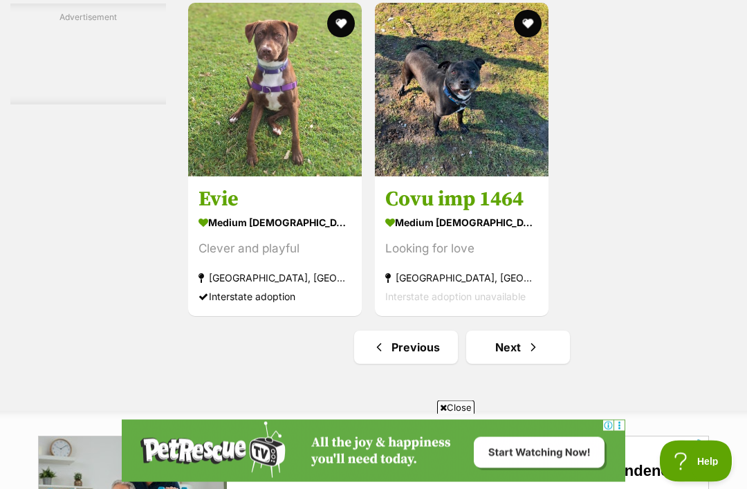
scroll to position [2797, 0]
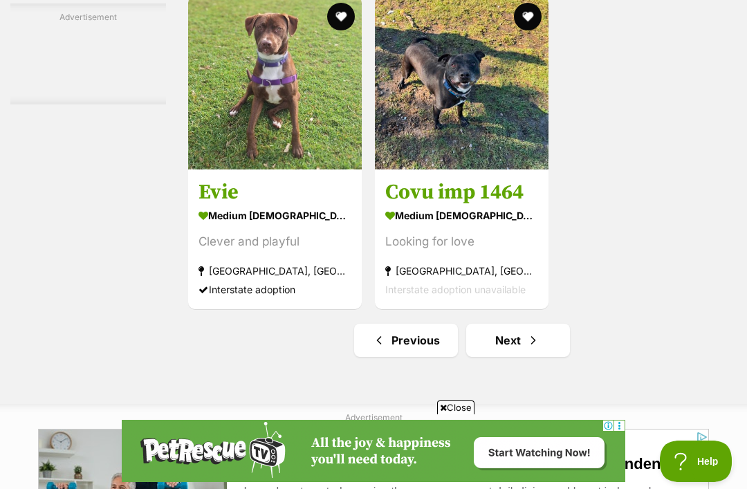
click at [511, 357] on link "Next" at bounding box center [518, 340] width 104 height 33
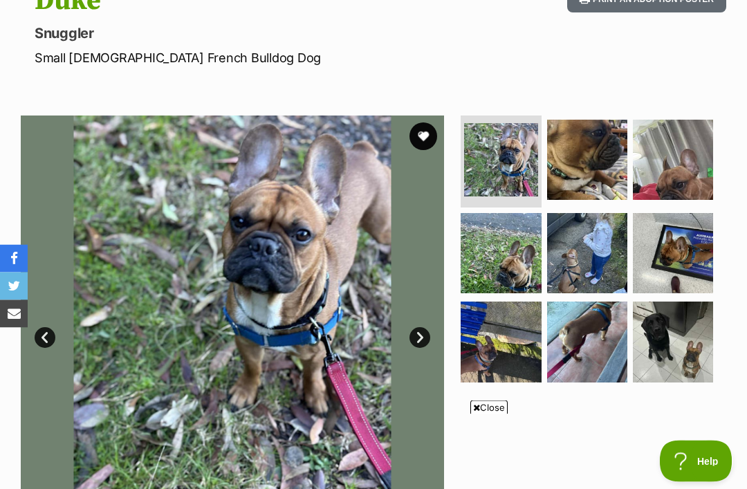
scroll to position [172, 0]
click at [684, 349] on img at bounding box center [673, 341] width 80 height 80
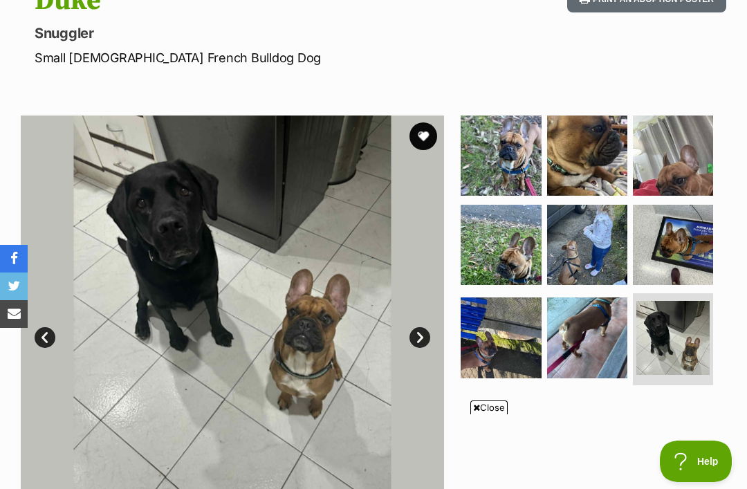
click at [586, 244] on img at bounding box center [587, 245] width 80 height 80
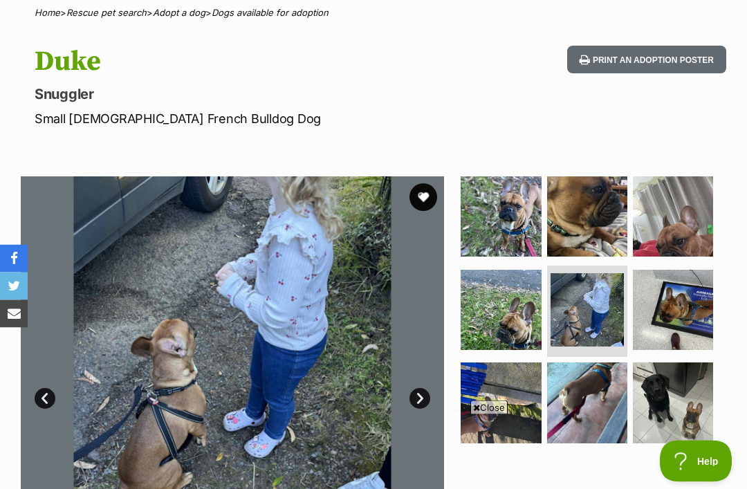
scroll to position [111, 0]
click at [424, 197] on button "favourite" at bounding box center [423, 197] width 28 height 28
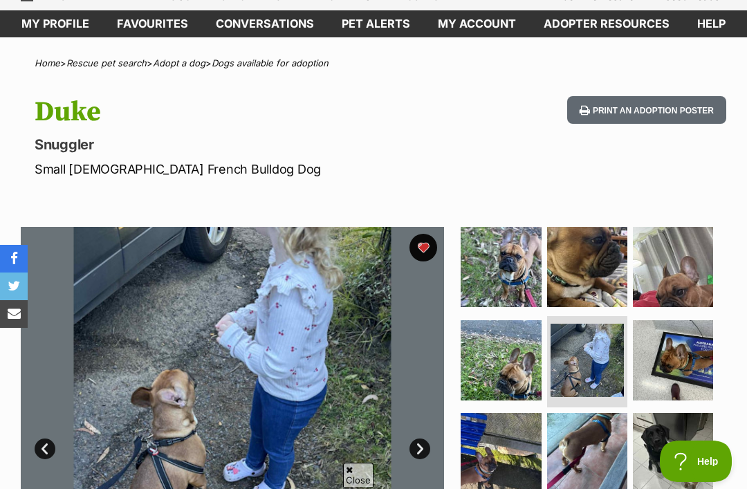
scroll to position [0, 0]
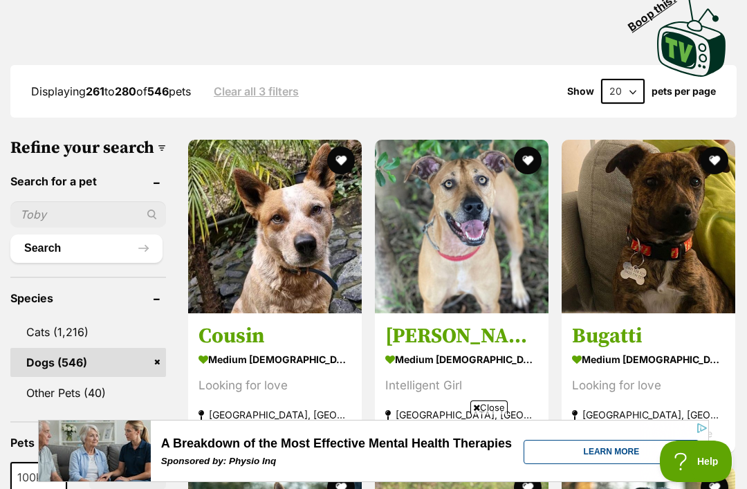
click at [279, 261] on img at bounding box center [275, 227] width 174 height 174
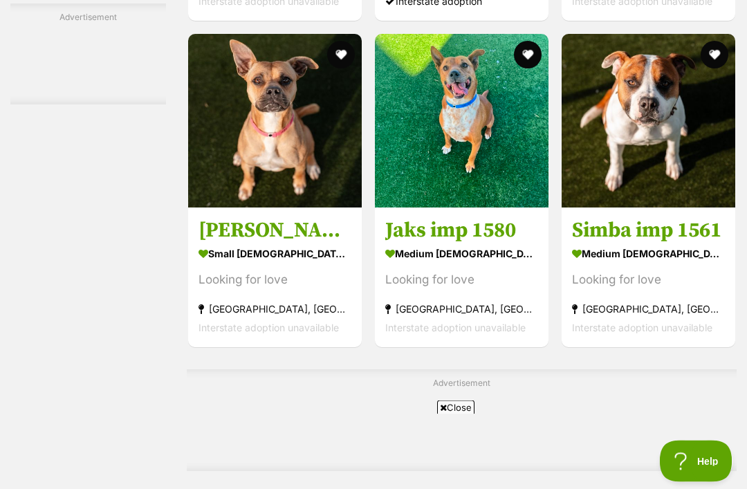
scroll to position [2300, 0]
click at [266, 167] on img at bounding box center [275, 121] width 174 height 174
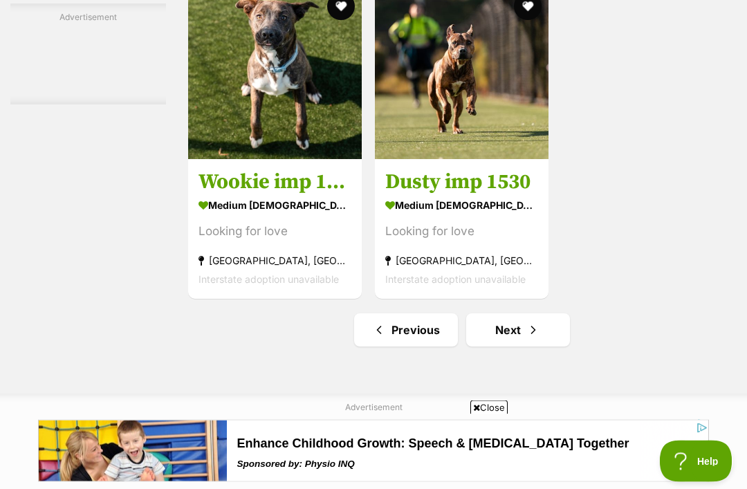
scroll to position [2808, 0]
click at [528, 338] on span "Next page" at bounding box center [533, 330] width 14 height 17
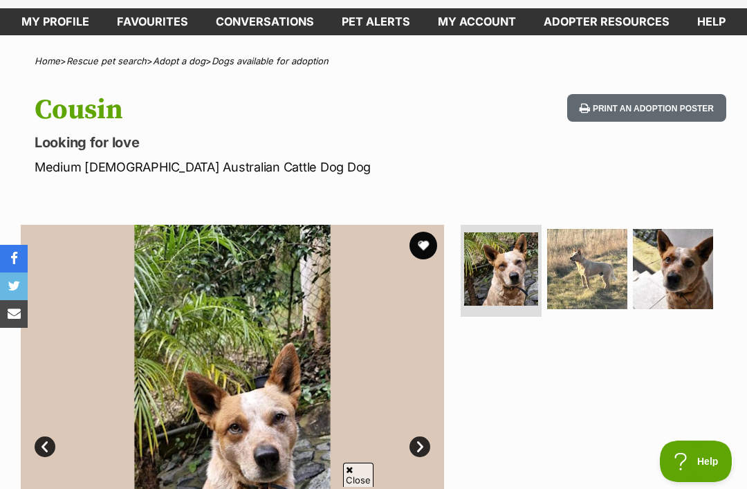
click at [579, 275] on img at bounding box center [587, 269] width 80 height 80
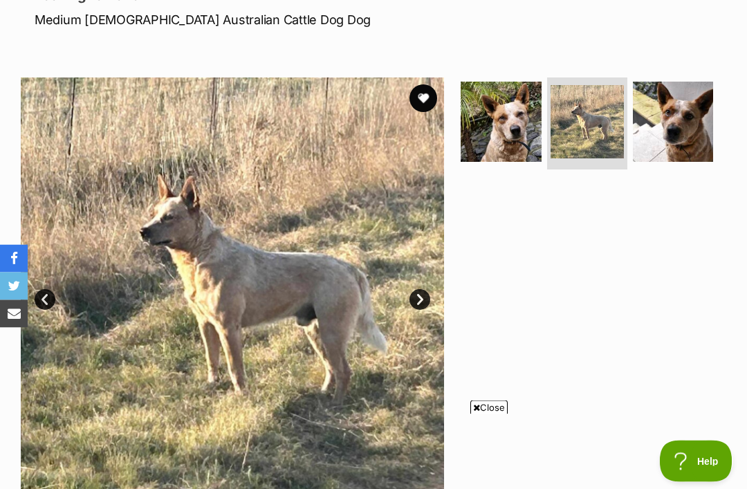
scroll to position [210, 0]
click at [680, 137] on img at bounding box center [673, 122] width 80 height 80
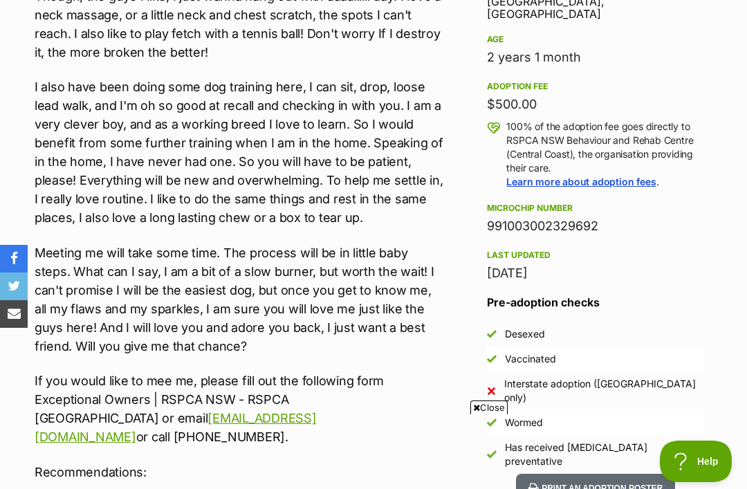
scroll to position [963, 0]
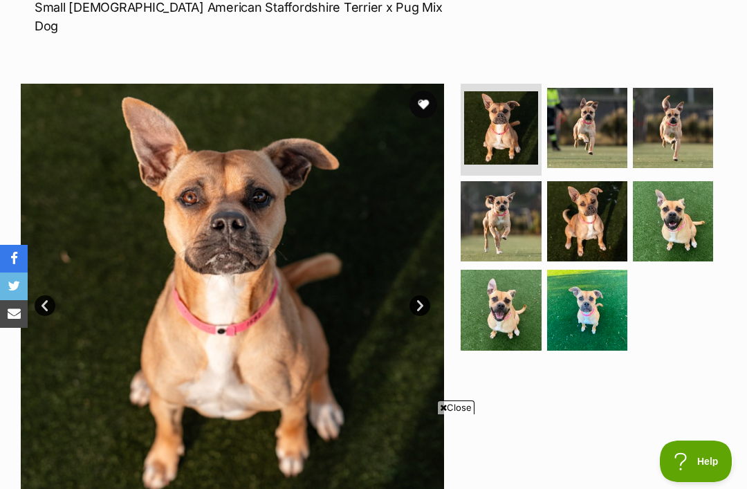
click at [507, 205] on img at bounding box center [501, 221] width 80 height 80
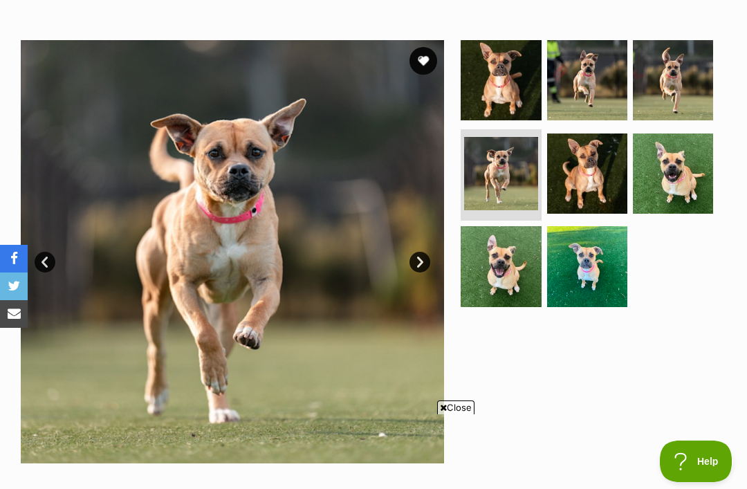
scroll to position [267, 0]
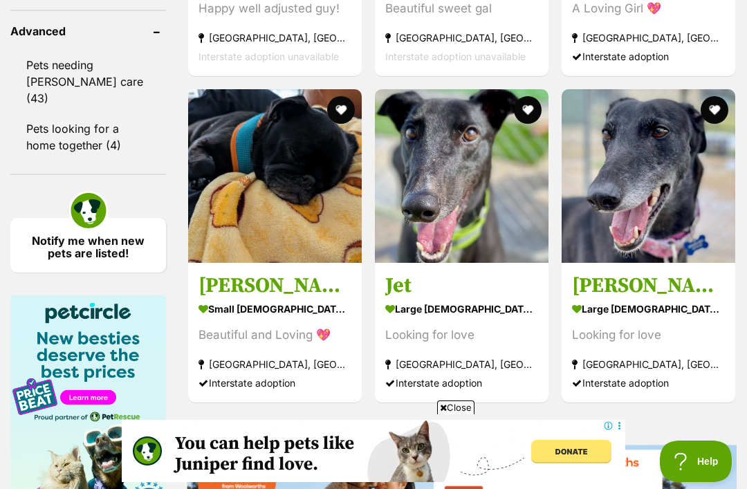
scroll to position [1620, 0]
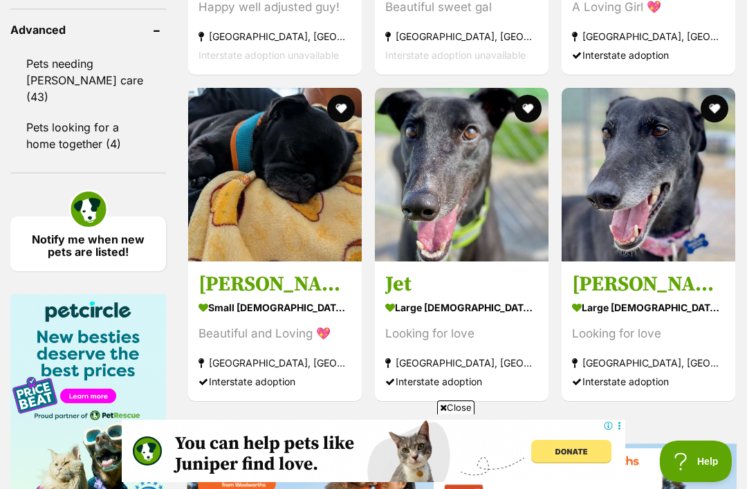
click at [292, 190] on img at bounding box center [275, 175] width 174 height 174
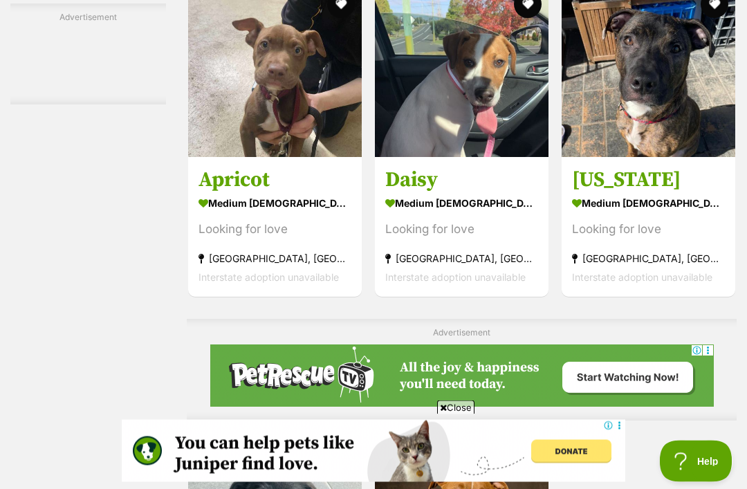
scroll to position [2498, 0]
click at [457, 157] on img at bounding box center [462, 70] width 174 height 174
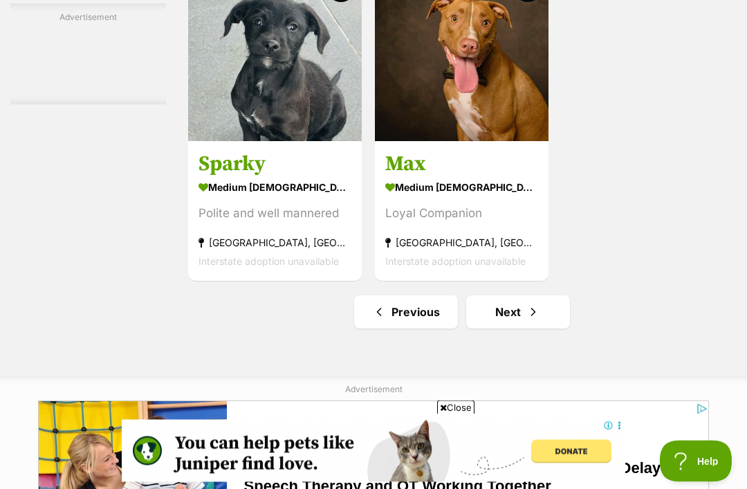
scroll to position [2974, 0]
click at [517, 328] on link "Next" at bounding box center [518, 311] width 104 height 33
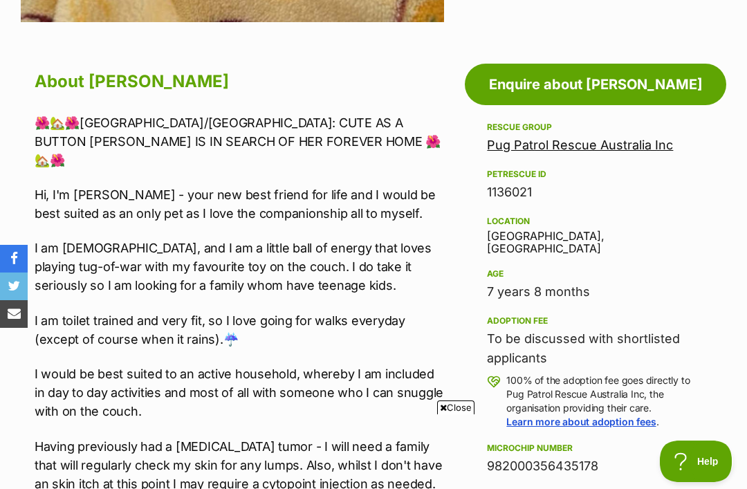
scroll to position [689, 0]
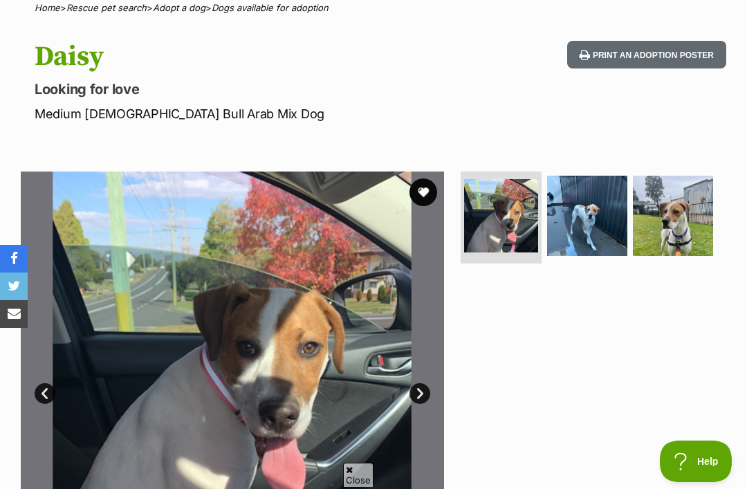
scroll to position [113, 0]
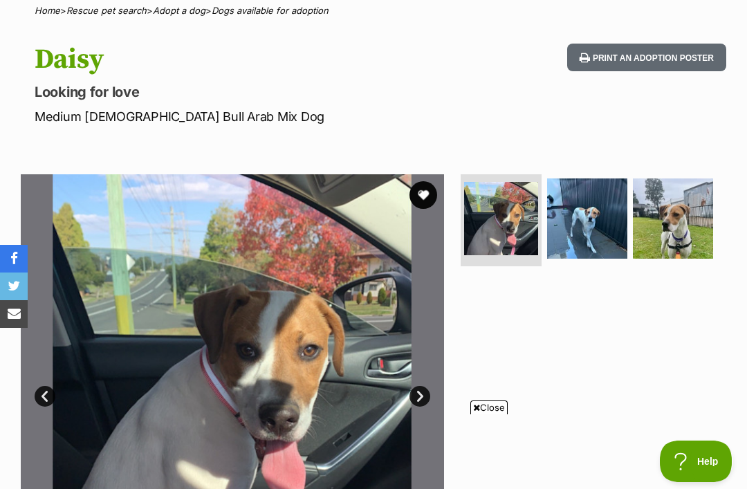
click at [582, 225] on img at bounding box center [587, 218] width 80 height 80
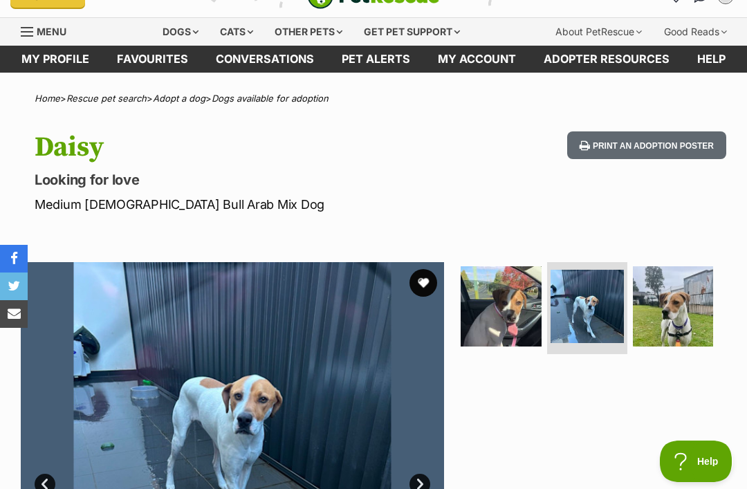
scroll to position [26, 0]
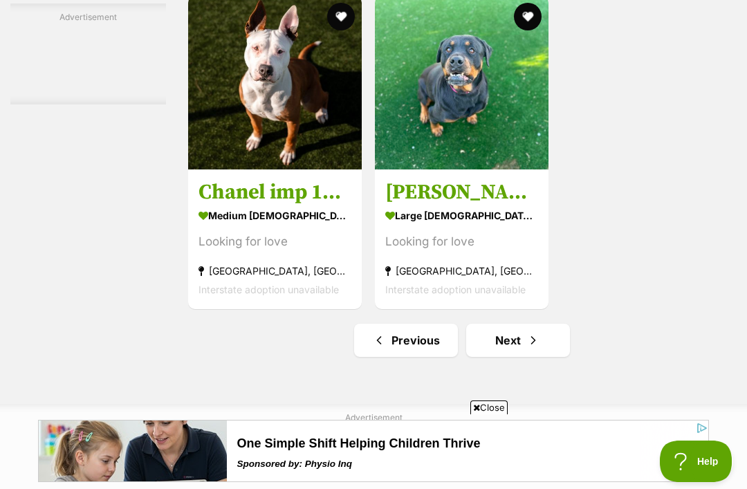
scroll to position [2801, 0]
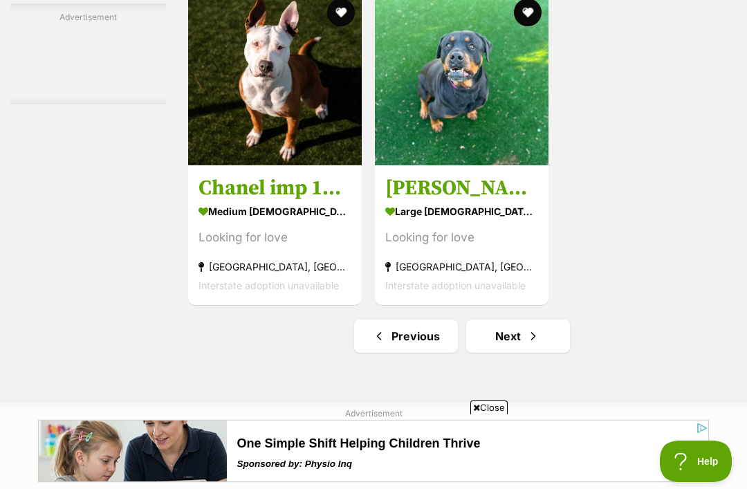
click at [530, 344] on span "Next page" at bounding box center [533, 336] width 14 height 17
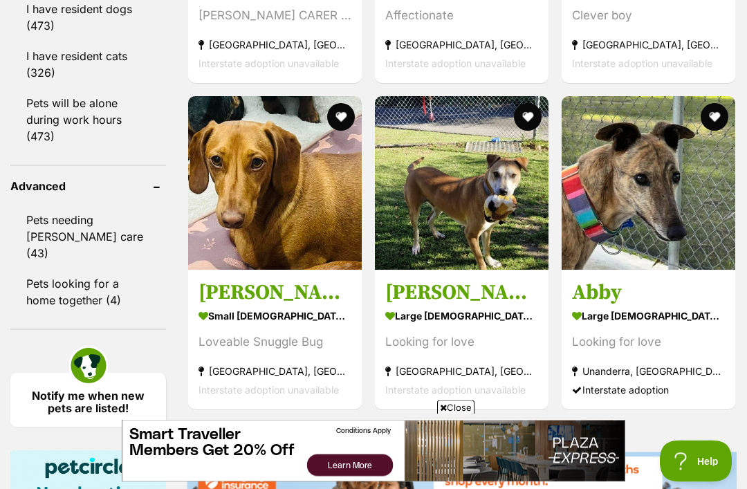
scroll to position [1464, 0]
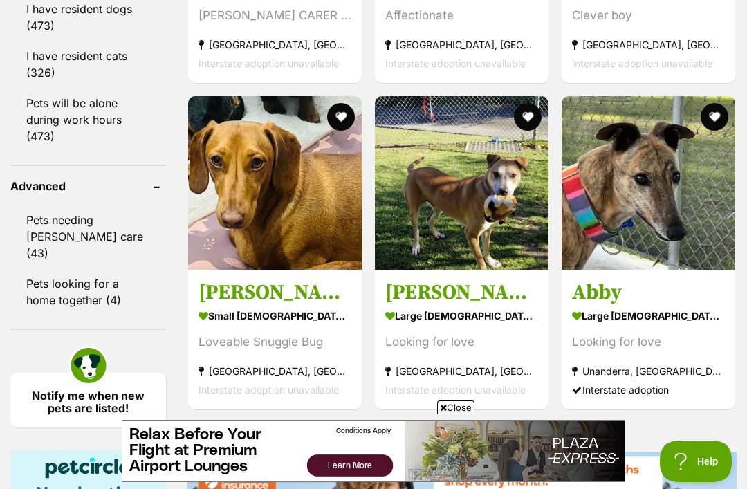
click at [284, 239] on img at bounding box center [275, 183] width 174 height 174
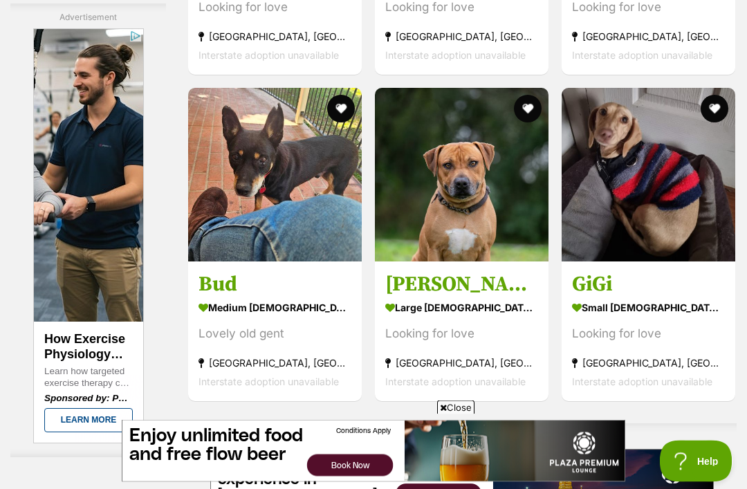
scroll to position [2246, 0]
click at [650, 212] on img at bounding box center [649, 175] width 174 height 174
click at [658, 174] on img at bounding box center [649, 175] width 174 height 174
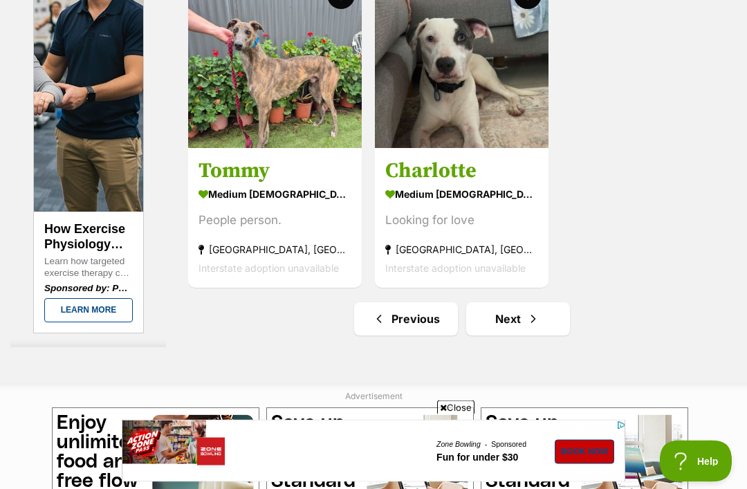
scroll to position [2819, 0]
click at [534, 327] on span "Next page" at bounding box center [533, 318] width 14 height 17
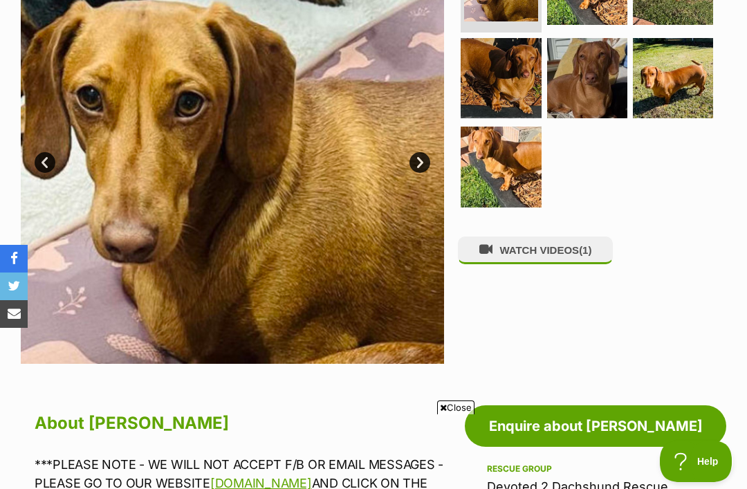
scroll to position [349, 0]
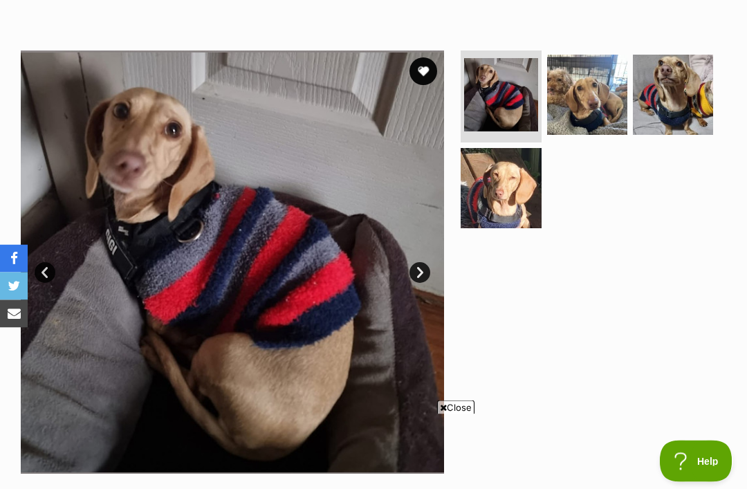
scroll to position [237, 0]
click at [595, 97] on img at bounding box center [587, 95] width 80 height 80
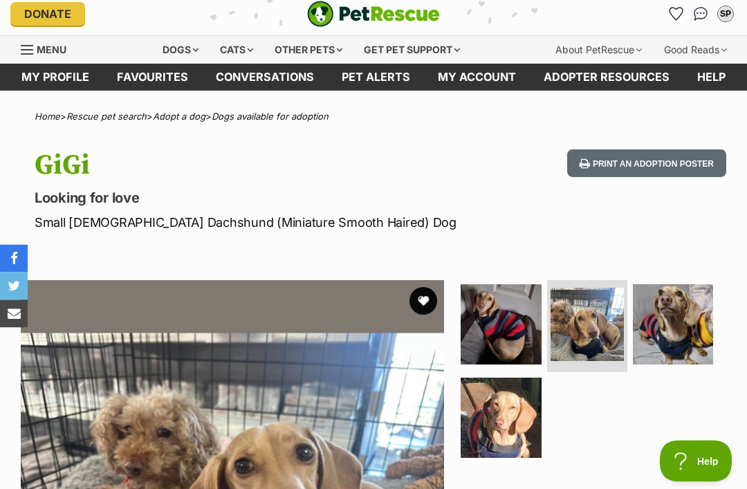
scroll to position [0, 0]
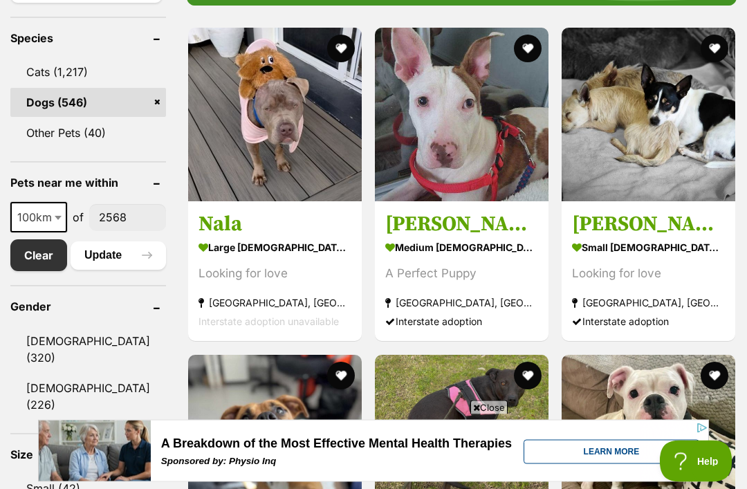
scroll to position [568, 0]
click at [640, 305] on strong "[GEOGRAPHIC_DATA], [GEOGRAPHIC_DATA]" at bounding box center [648, 303] width 153 height 19
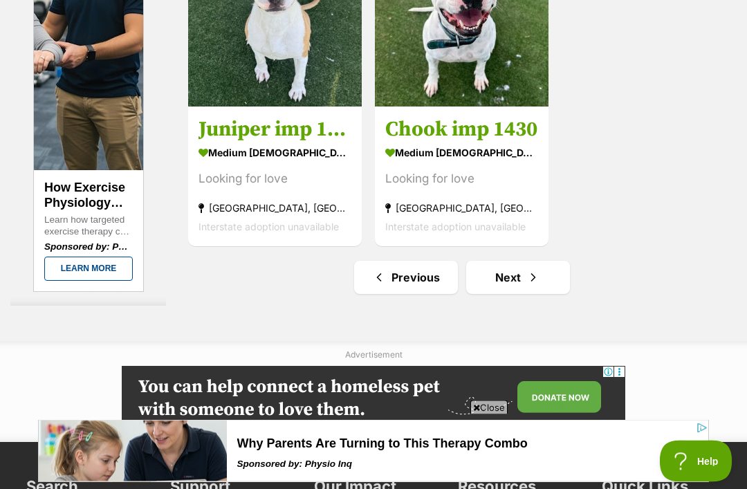
scroll to position [3008, 0]
click at [526, 286] on span "Next page" at bounding box center [533, 277] width 14 height 17
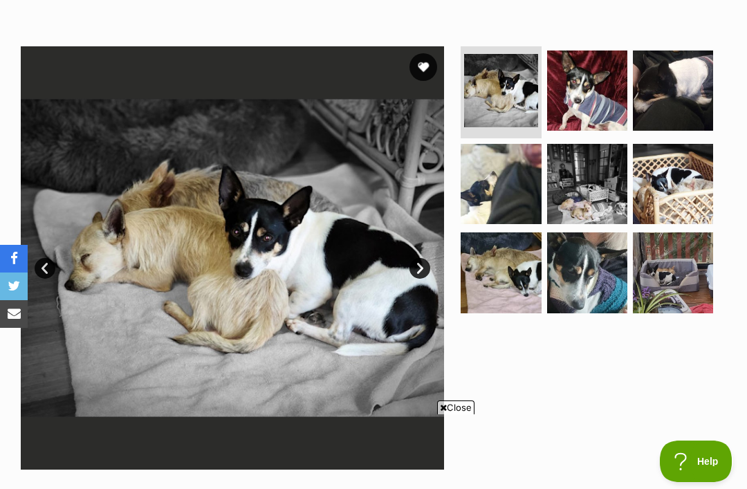
scroll to position [240, 0]
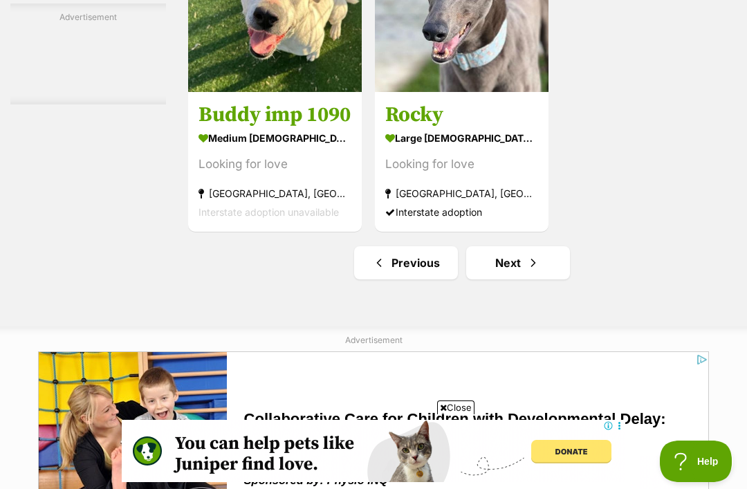
scroll to position [2886, 0]
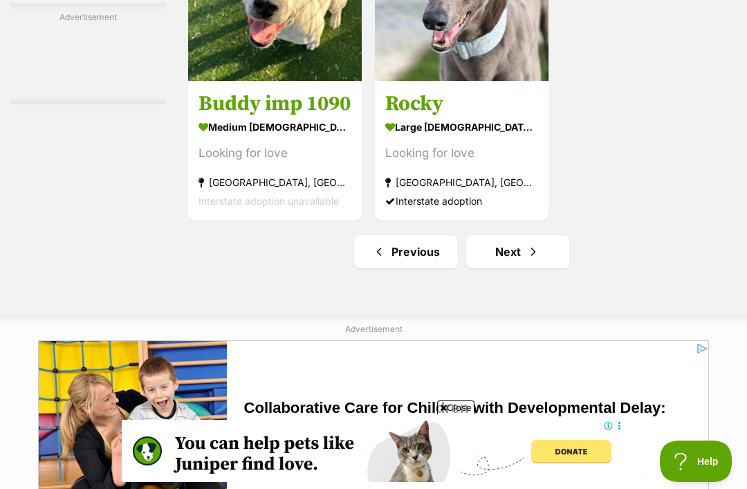
click at [527, 260] on span "Next page" at bounding box center [533, 251] width 14 height 17
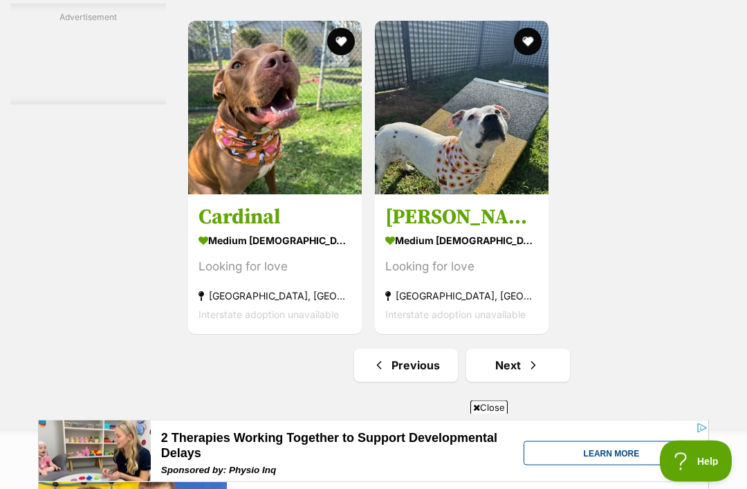
scroll to position [2772, 0]
click at [520, 382] on link "Next" at bounding box center [518, 365] width 104 height 33
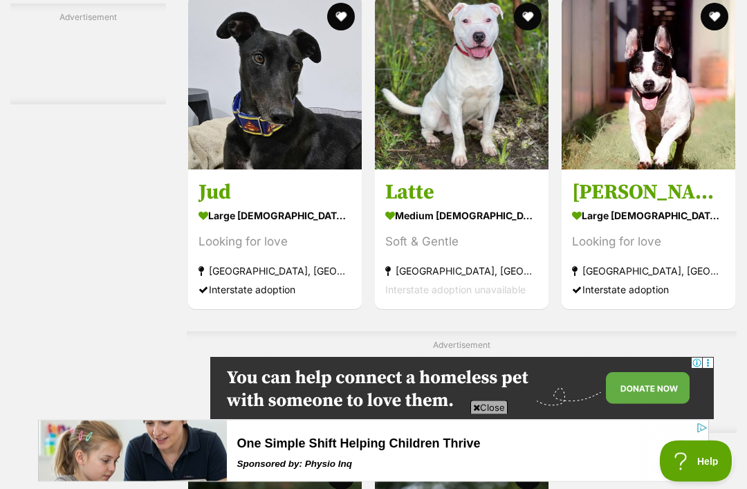
scroll to position [2486, 0]
click at [662, 145] on img at bounding box center [649, 83] width 174 height 174
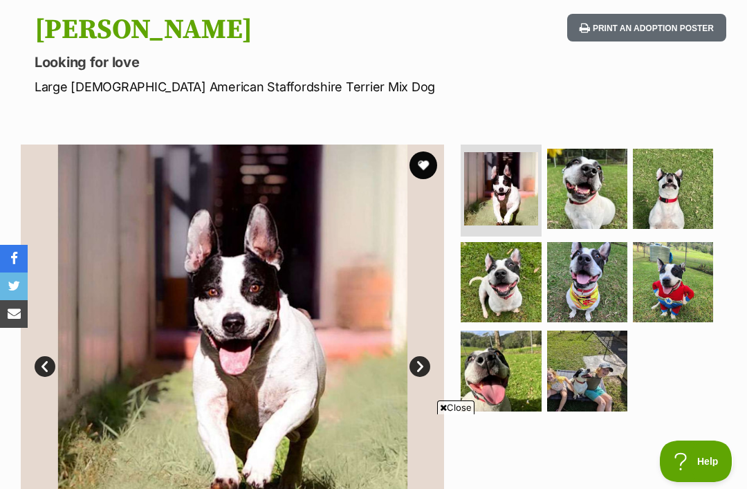
scroll to position [142, 0]
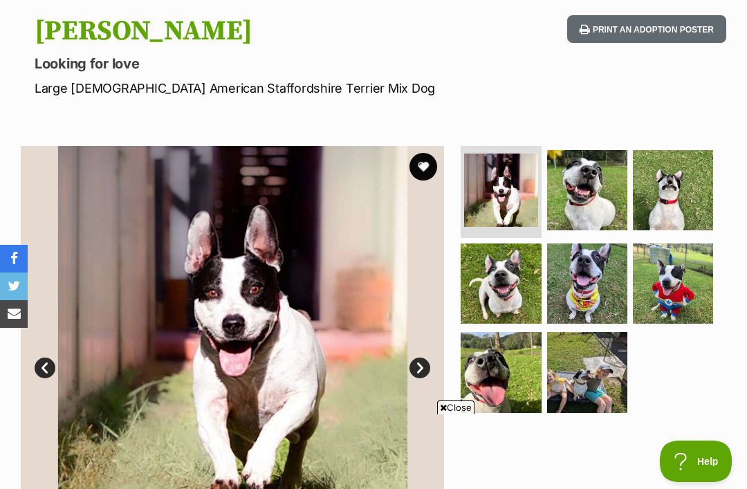
click at [613, 376] on img at bounding box center [587, 372] width 80 height 80
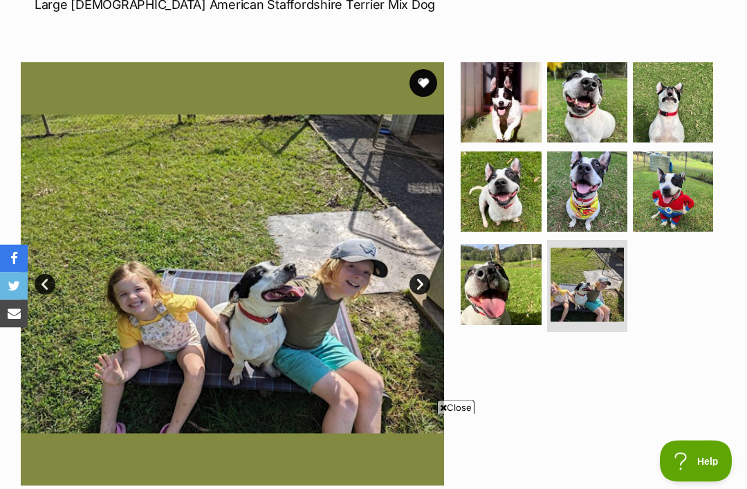
scroll to position [225, 0]
click at [510, 200] on img at bounding box center [501, 191] width 80 height 80
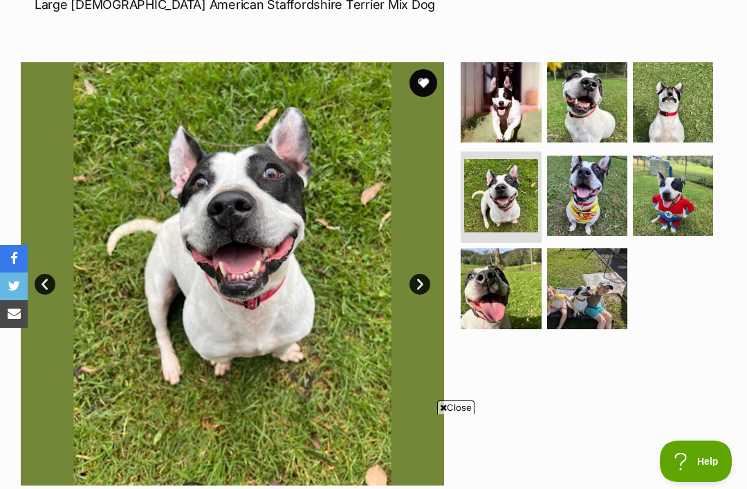
click at [686, 194] on img at bounding box center [673, 196] width 80 height 80
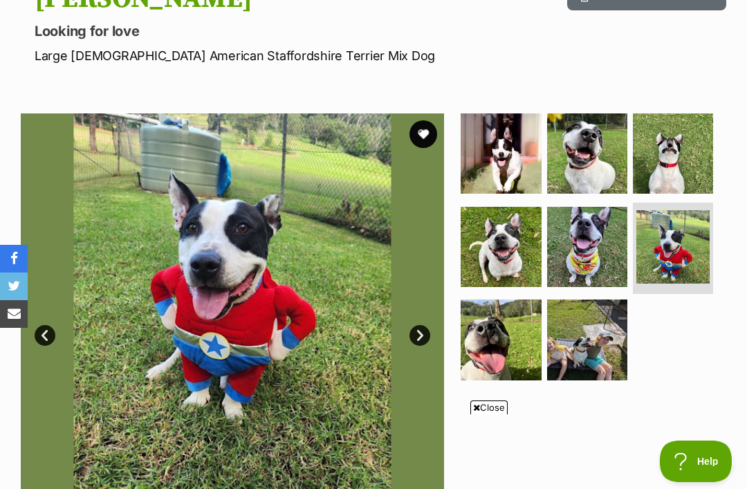
scroll to position [171, 0]
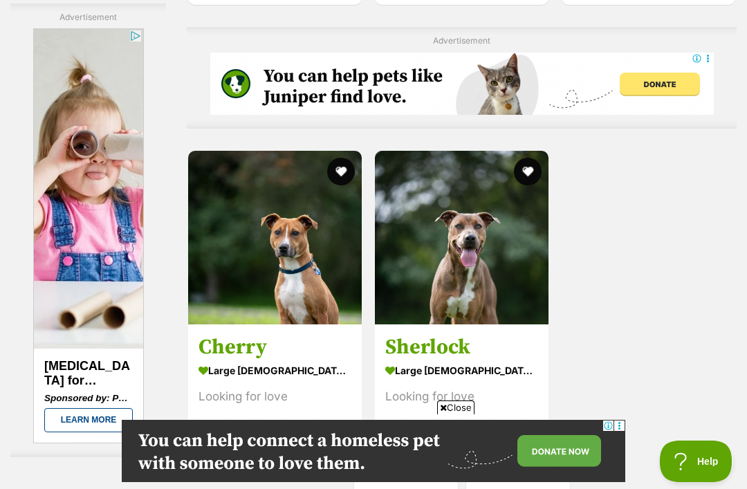
scroll to position [2803, 0]
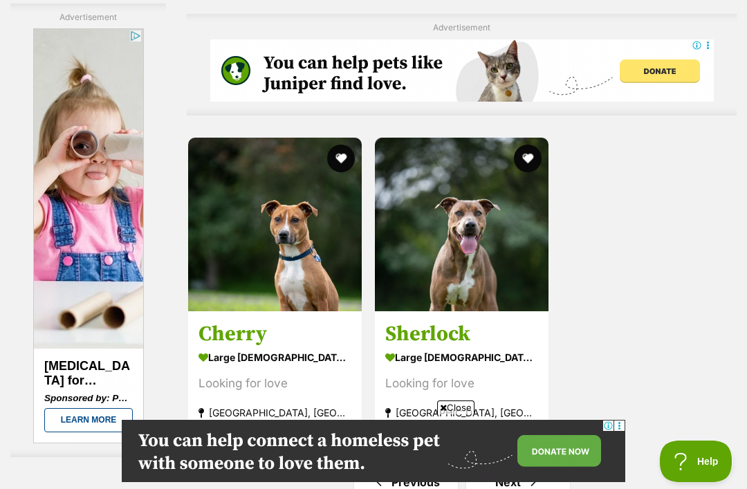
click at [525, 465] on link "Next" at bounding box center [518, 481] width 104 height 33
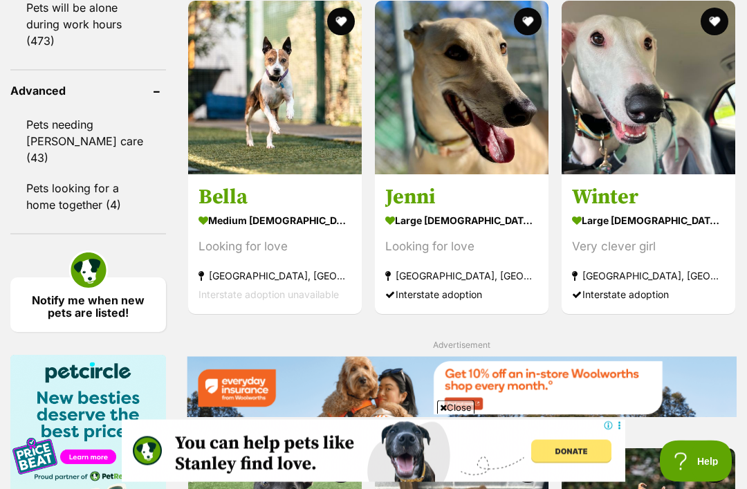
scroll to position [1559, 0]
click at [686, 127] on img at bounding box center [649, 88] width 174 height 174
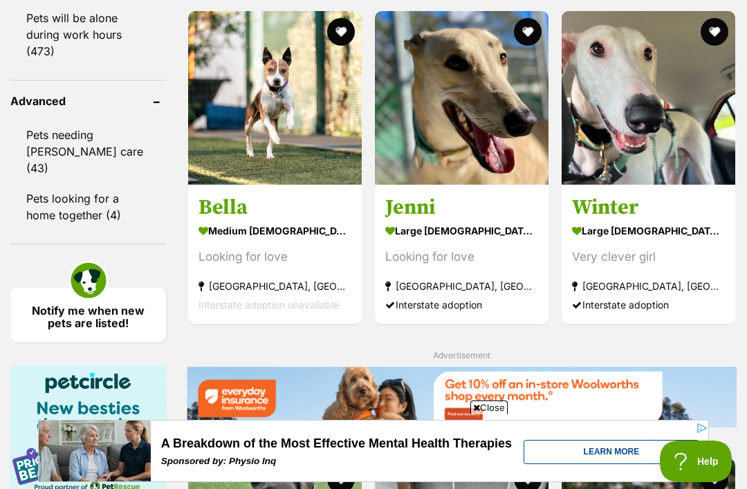
scroll to position [1550, 0]
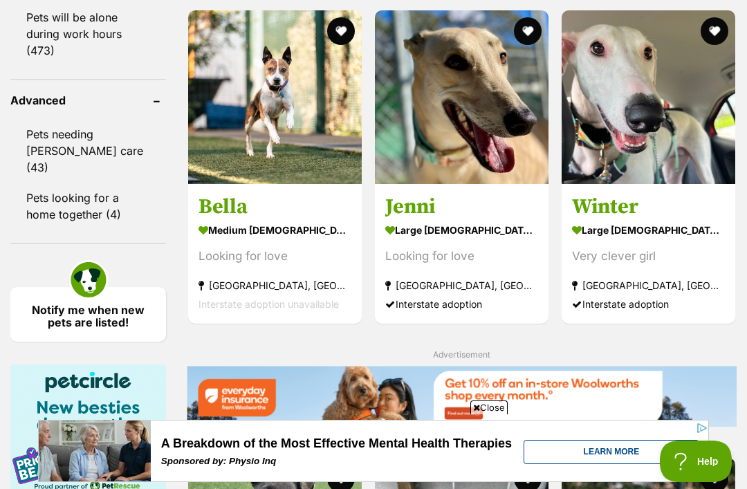
click at [490, 127] on img at bounding box center [462, 97] width 174 height 174
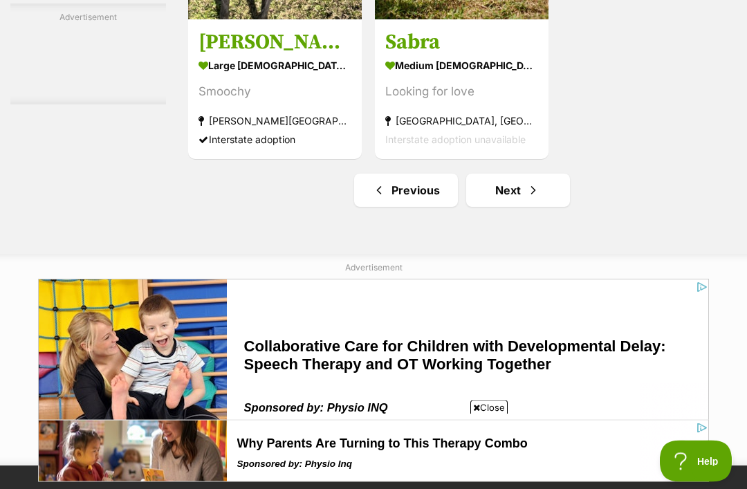
scroll to position [2947, 0]
click at [514, 207] on link "Next" at bounding box center [518, 190] width 104 height 33
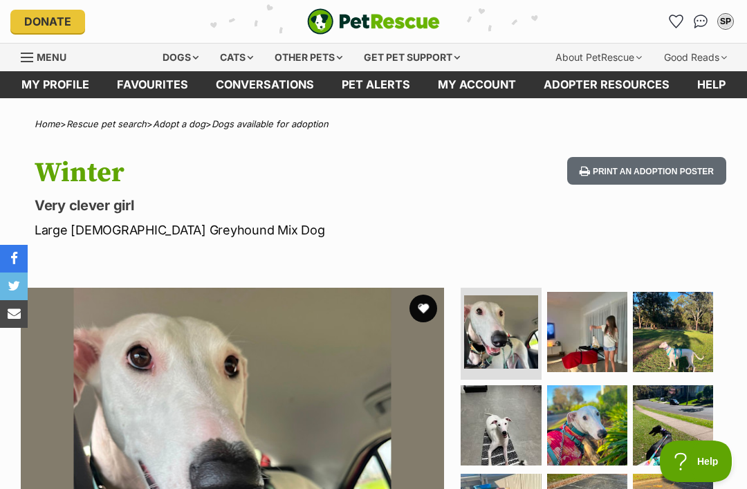
click at [602, 335] on img at bounding box center [587, 332] width 80 height 80
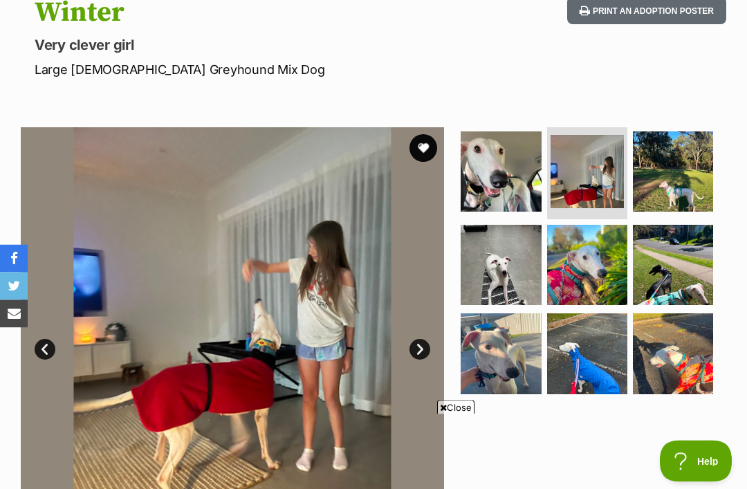
scroll to position [160, 0]
click at [683, 179] on img at bounding box center [673, 171] width 80 height 80
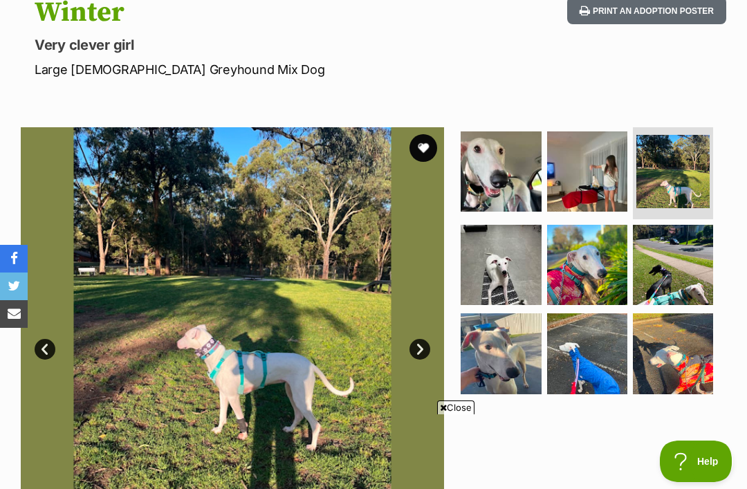
click at [591, 272] on img at bounding box center [587, 265] width 80 height 80
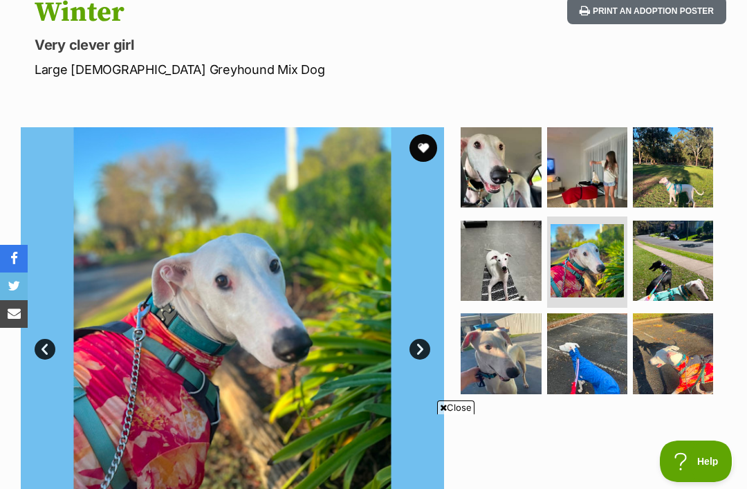
scroll to position [0, 0]
click at [513, 268] on img at bounding box center [501, 261] width 80 height 80
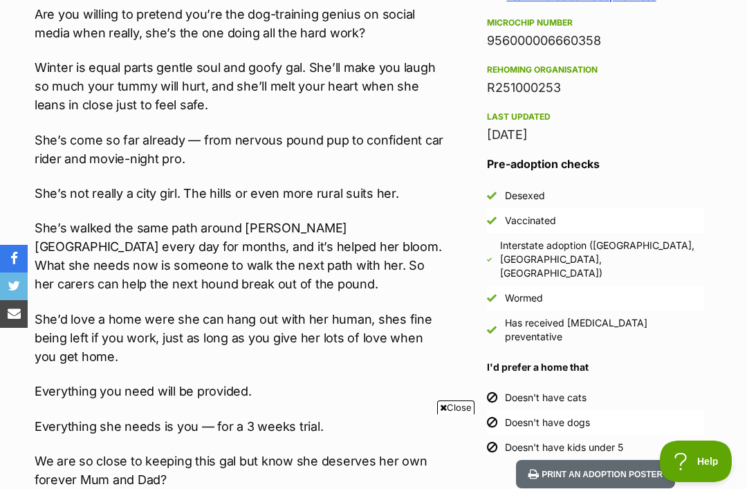
scroll to position [1176, 0]
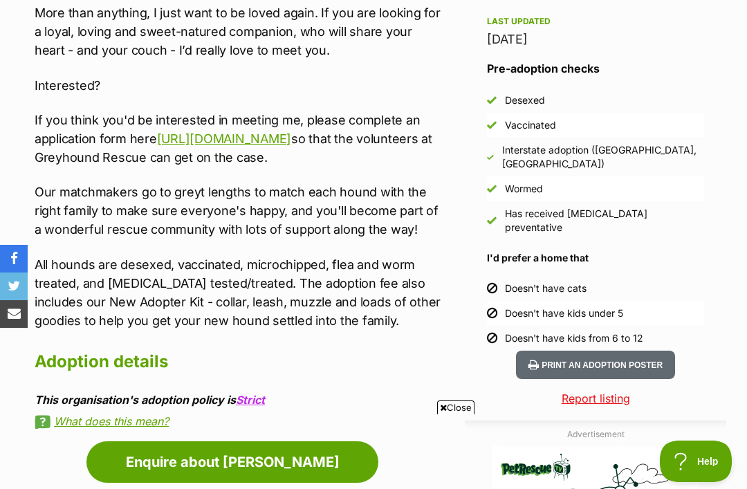
scroll to position [1145, 0]
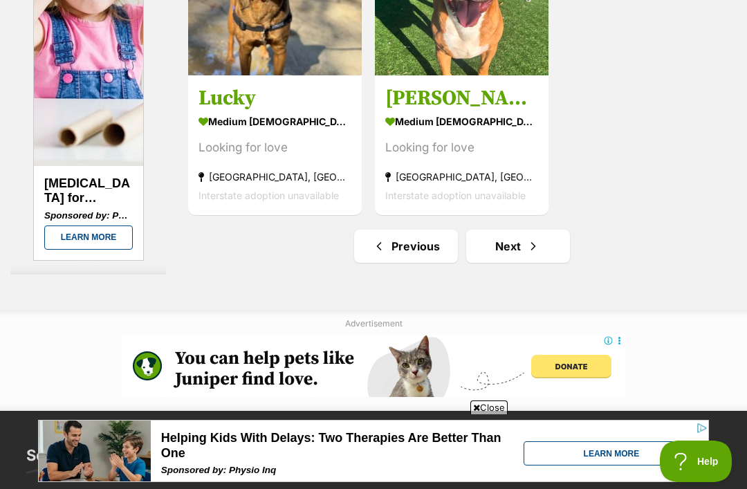
scroll to position [2894, 0]
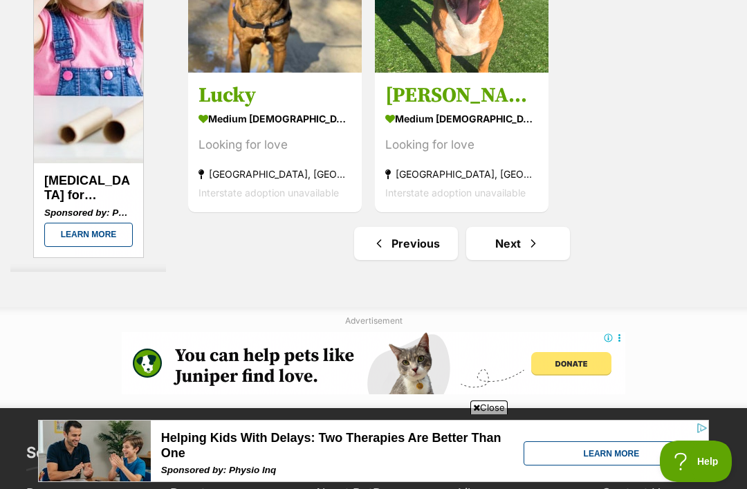
click at [519, 260] on link "Next" at bounding box center [518, 243] width 104 height 33
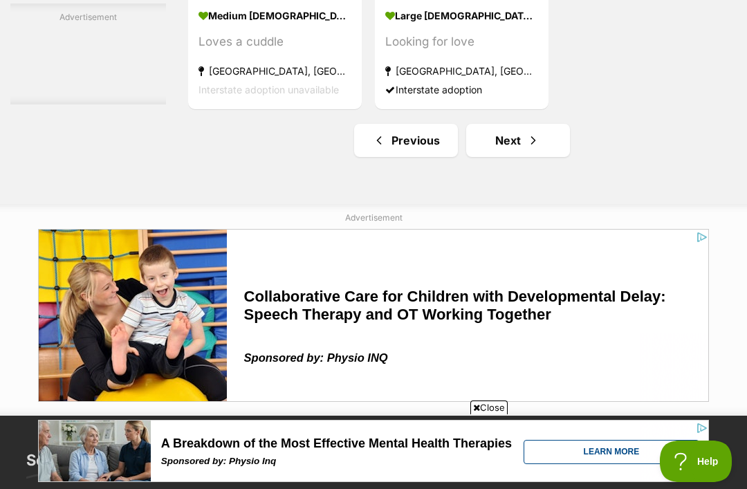
scroll to position [3147, 0]
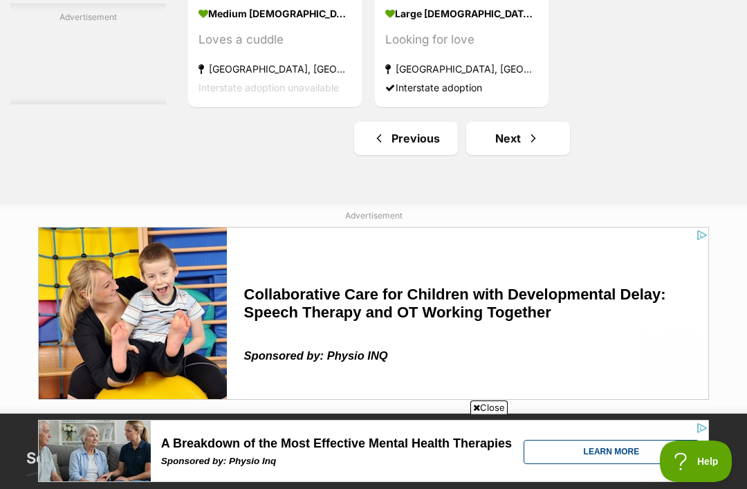
click at [512, 155] on link "Next" at bounding box center [518, 138] width 104 height 33
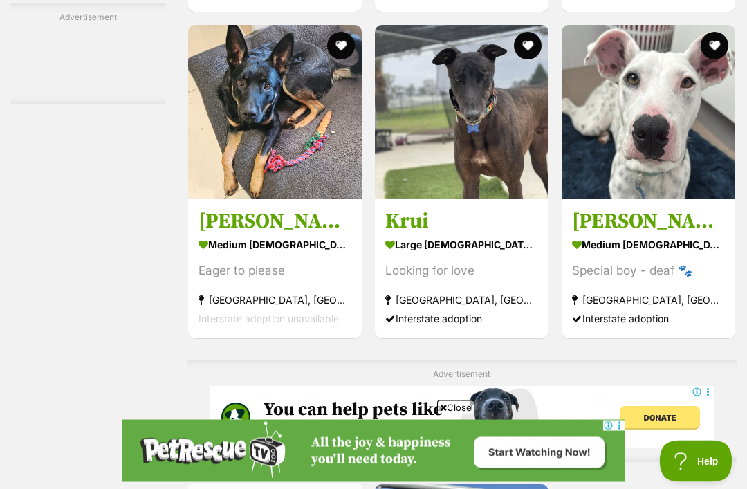
scroll to position [2309, 0]
click at [263, 169] on img at bounding box center [275, 112] width 174 height 174
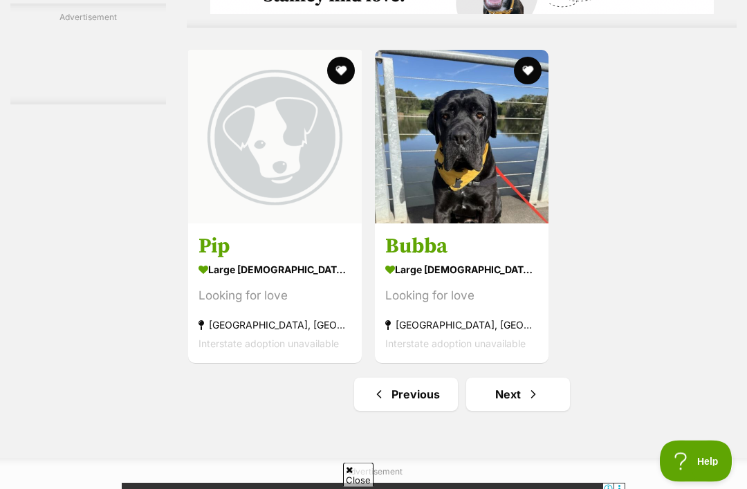
scroll to position [2756, 0]
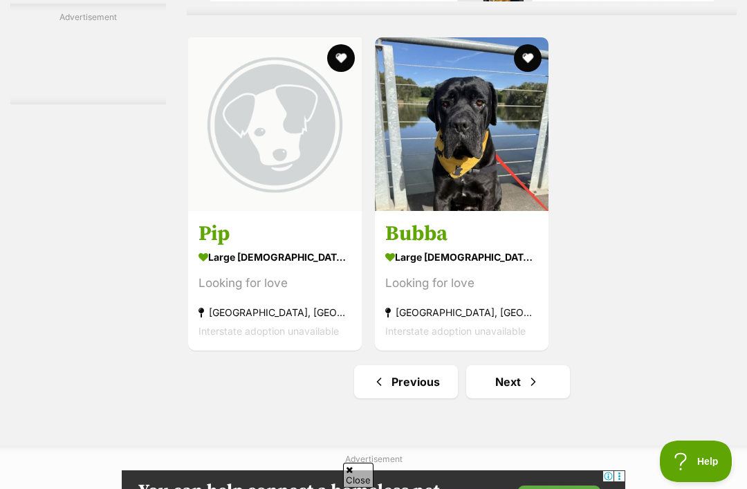
click at [520, 398] on link "Next" at bounding box center [518, 381] width 104 height 33
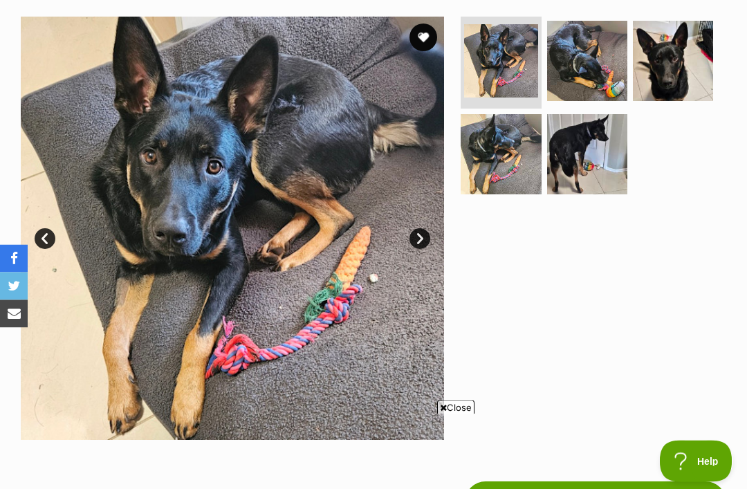
scroll to position [244, 0]
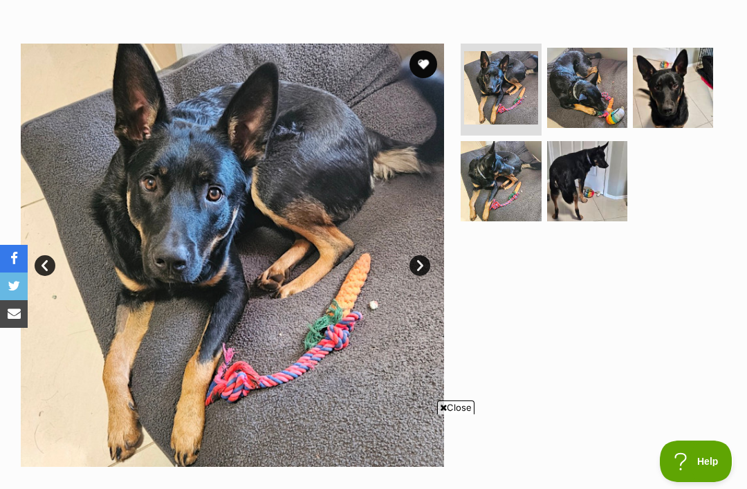
click at [591, 173] on img at bounding box center [587, 181] width 80 height 80
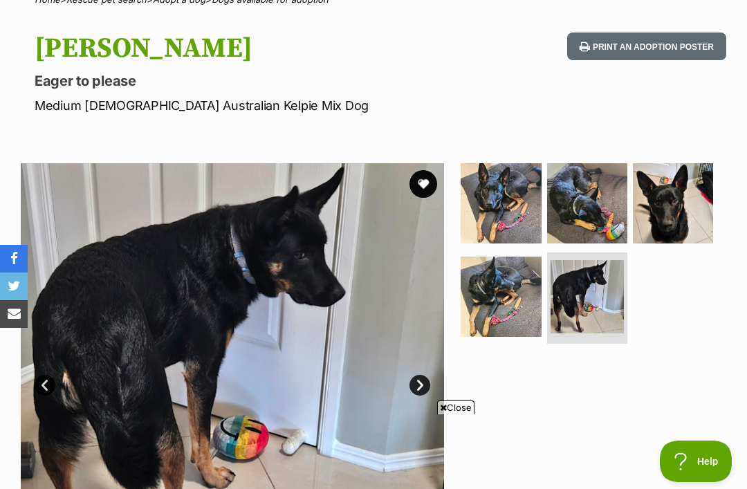
scroll to position [124, 0]
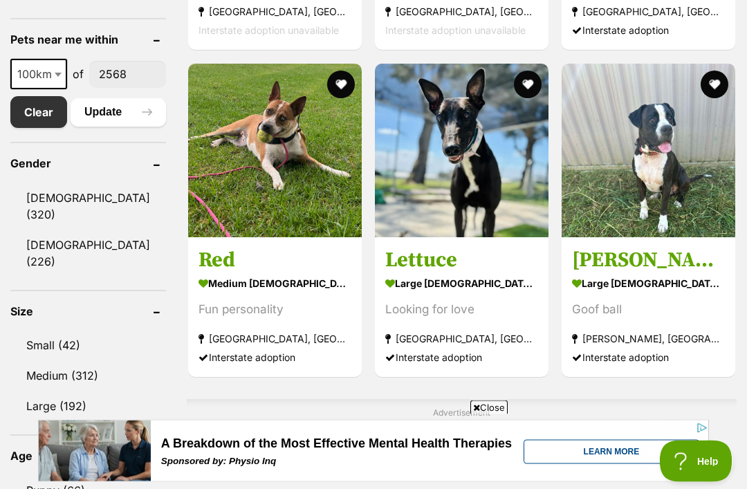
scroll to position [725, 0]
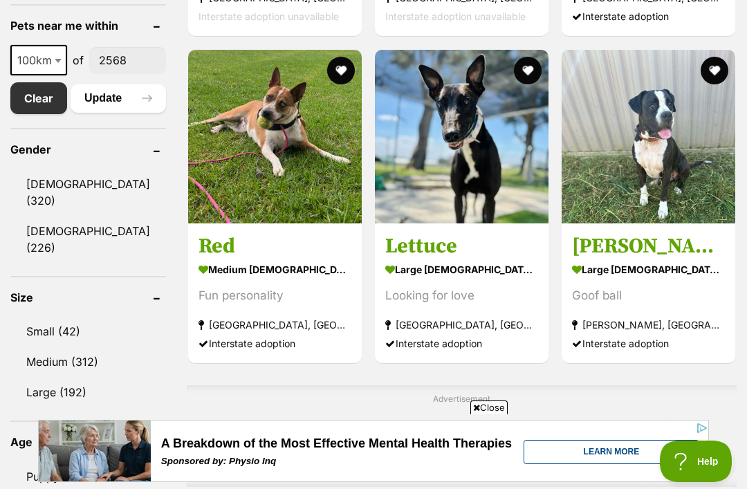
click at [474, 198] on img at bounding box center [462, 137] width 174 height 174
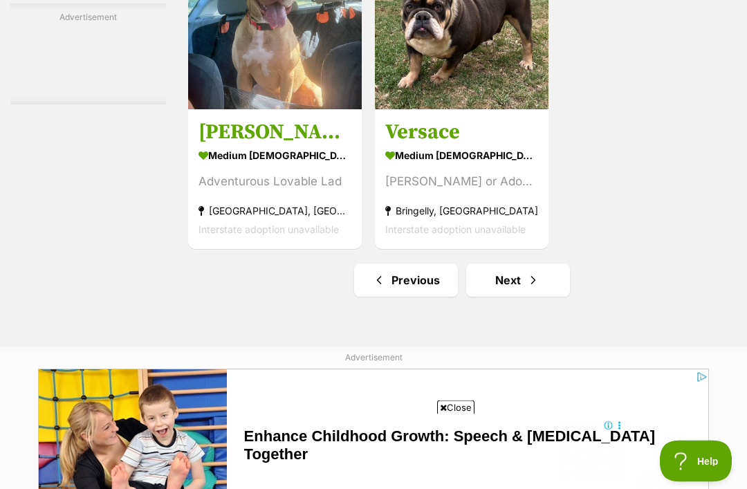
scroll to position [2857, 0]
click at [536, 297] on link "Next" at bounding box center [518, 279] width 104 height 33
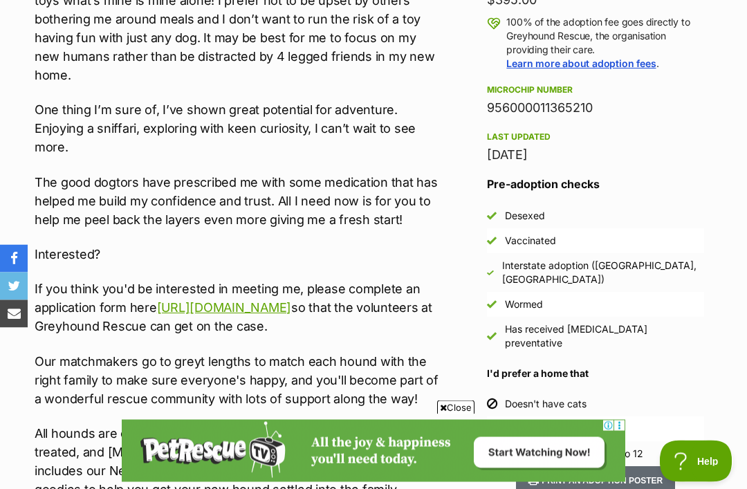
scroll to position [1072, 0]
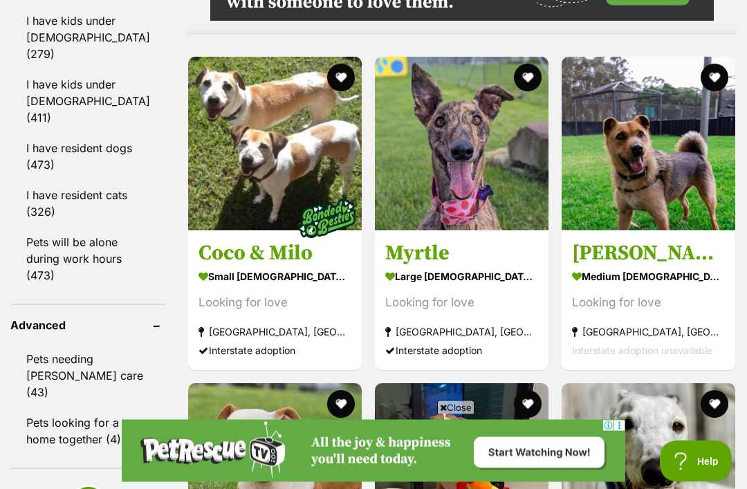
scroll to position [1325, 0]
click at [463, 196] on img at bounding box center [462, 144] width 174 height 174
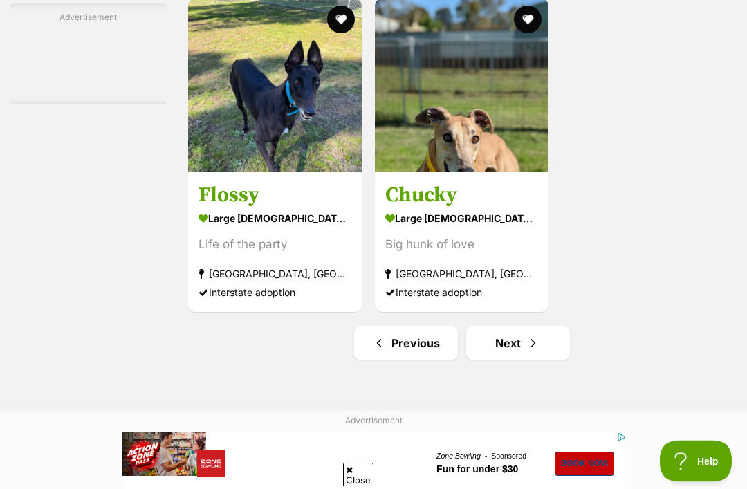
scroll to position [2942, 0]
click at [291, 153] on img at bounding box center [275, 86] width 174 height 174
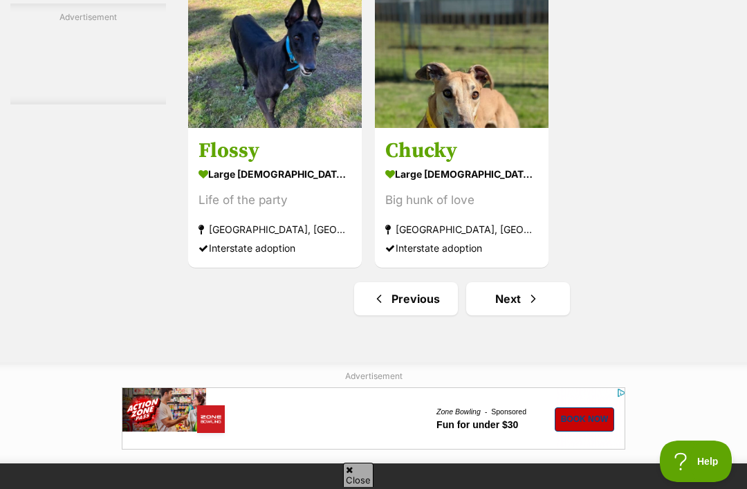
click at [541, 315] on link "Next" at bounding box center [518, 298] width 104 height 33
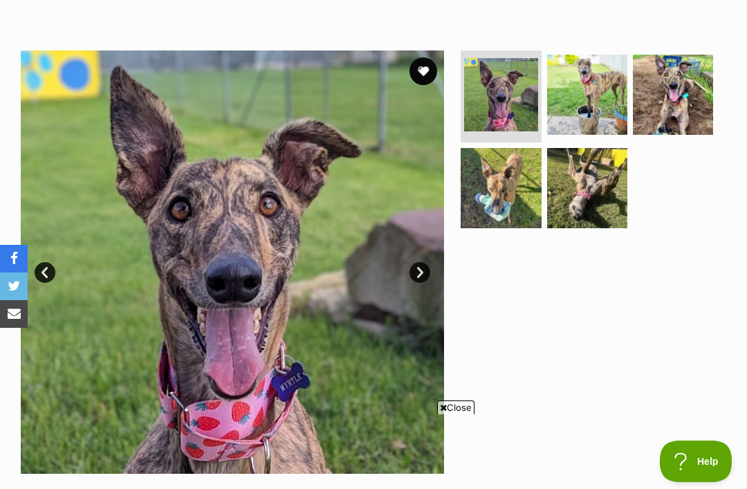
click at [593, 192] on img at bounding box center [587, 188] width 80 height 80
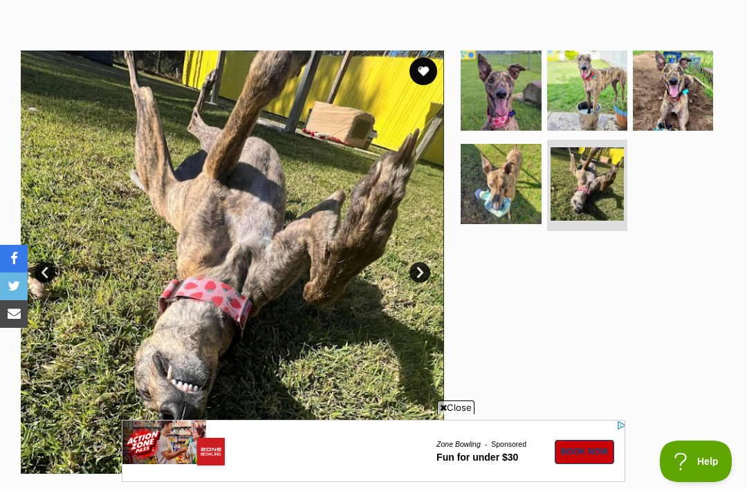
click at [492, 198] on img at bounding box center [501, 184] width 80 height 80
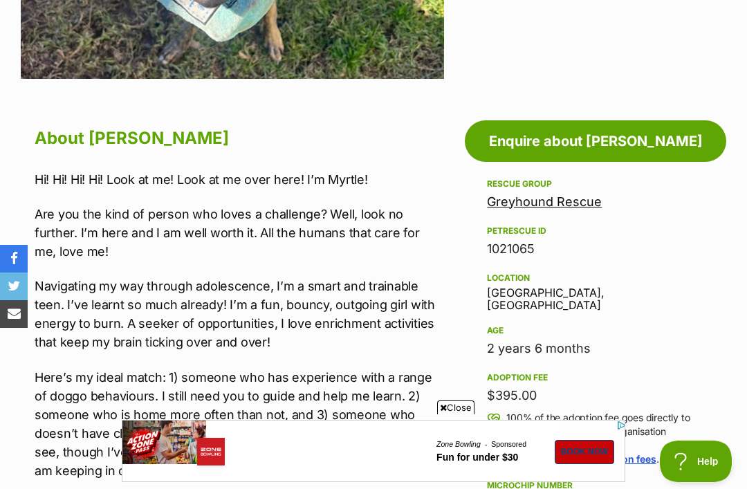
scroll to position [633, 0]
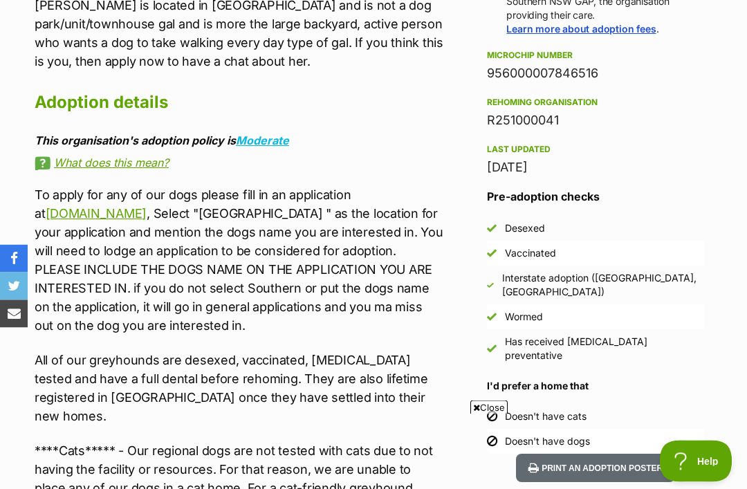
scroll to position [1106, 0]
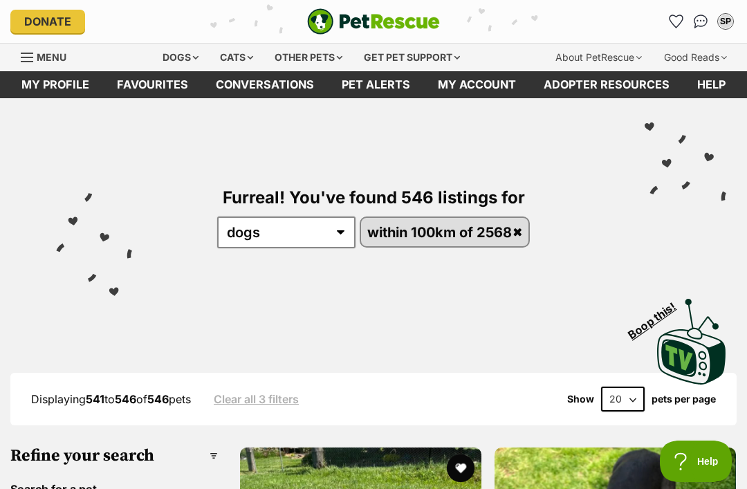
click at [678, 26] on icon "Favourites" at bounding box center [675, 21] width 13 height 12
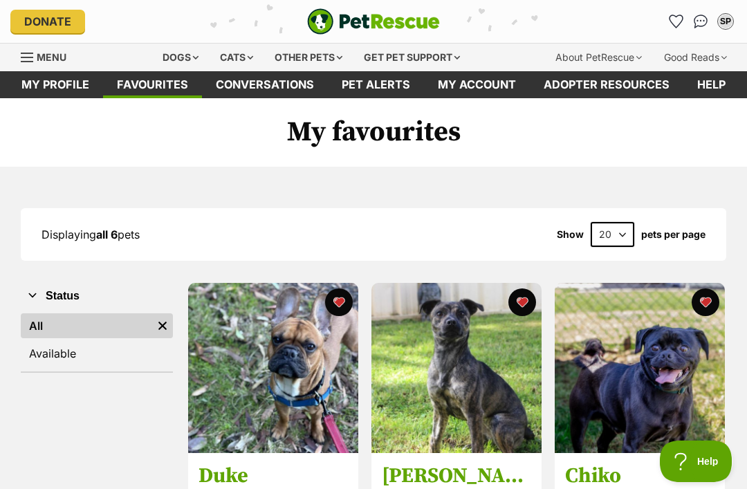
click at [517, 8] on div "Donate PetRescue home SP My account SP Sandra Puyo Edit profile Log out Pet ale…" at bounding box center [373, 21] width 726 height 43
